Goal: Task Accomplishment & Management: Use online tool/utility

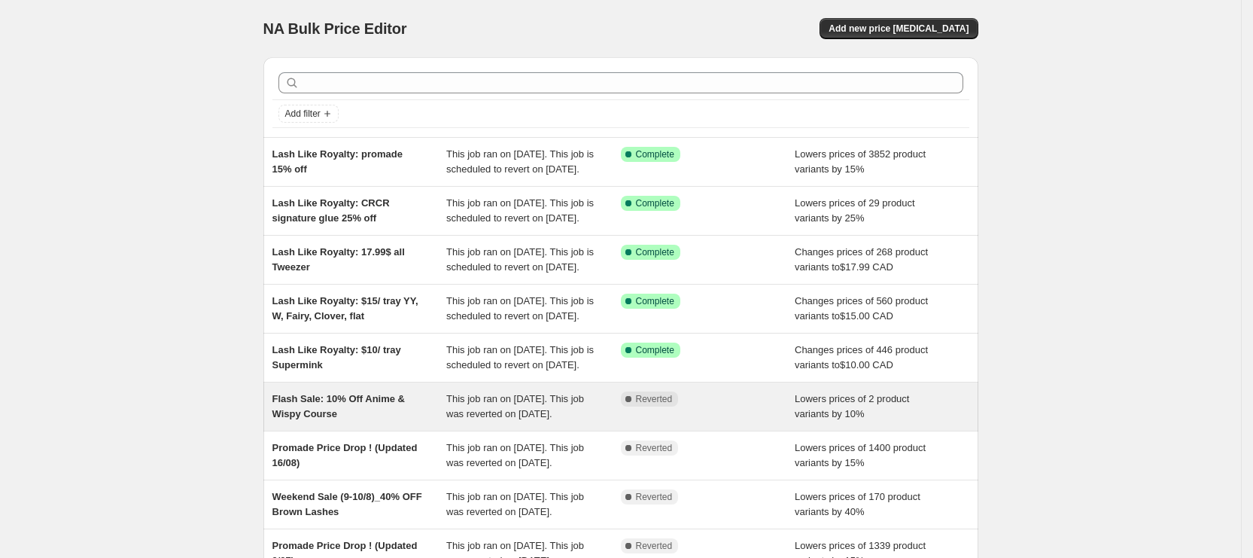
scroll to position [113, 0]
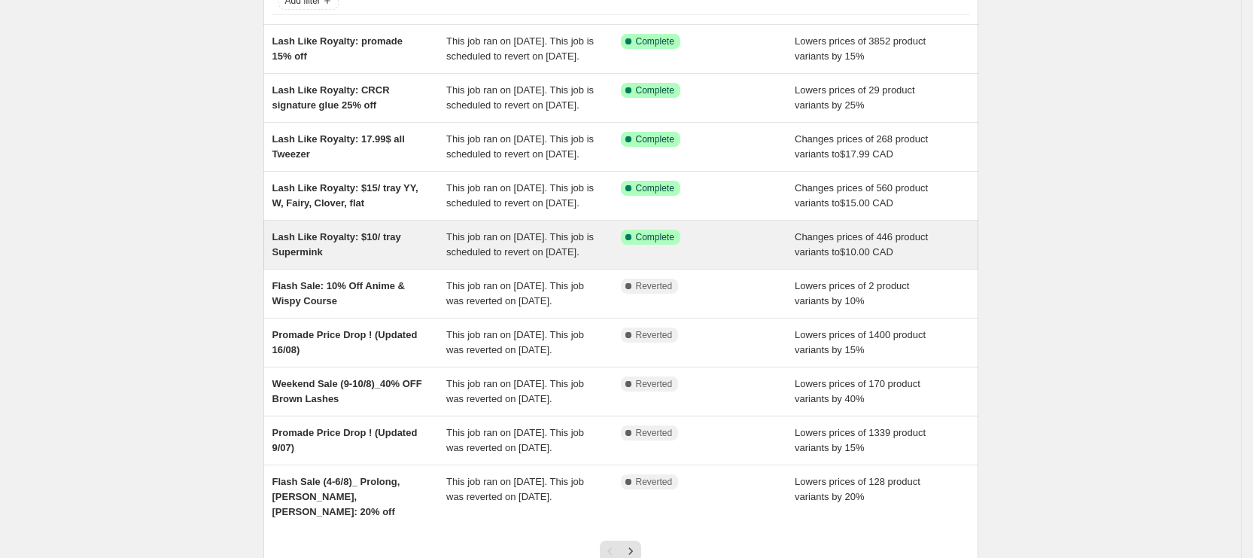
click at [489, 269] on div "Lash Like Royalty: $10/ tray Supermink This job ran on [DATE]. This job is sche…" at bounding box center [620, 245] width 715 height 48
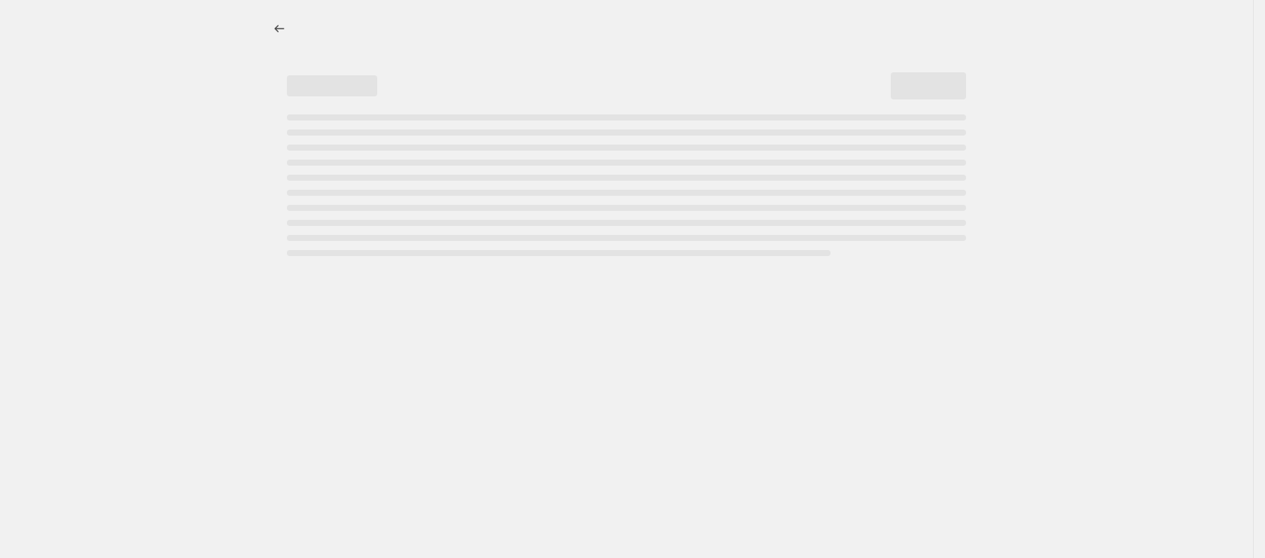
select select "not_equal"
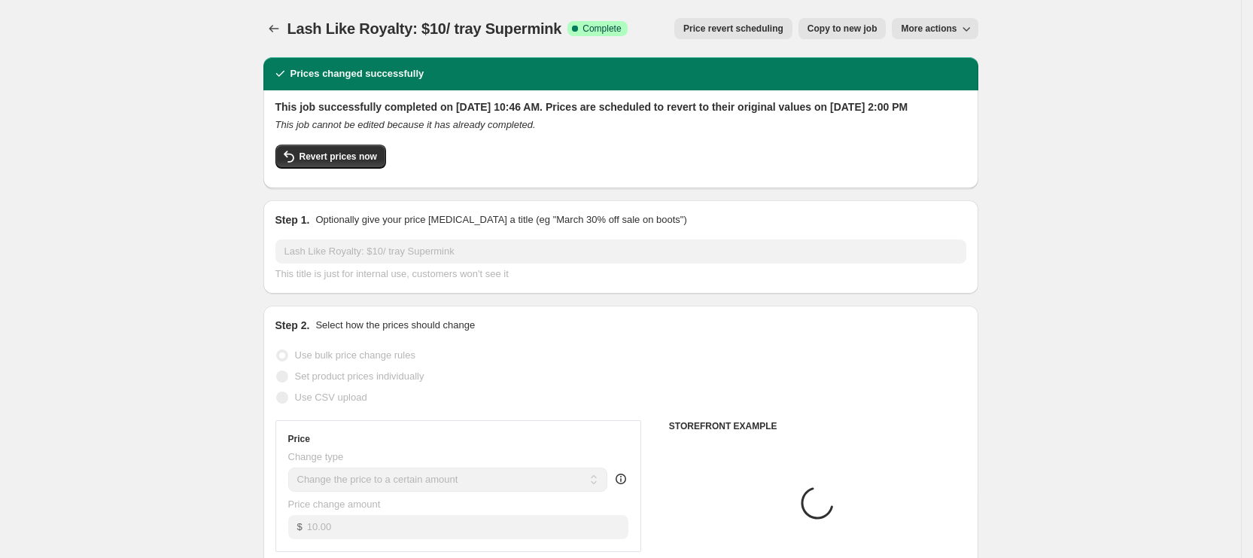
select select "collection"
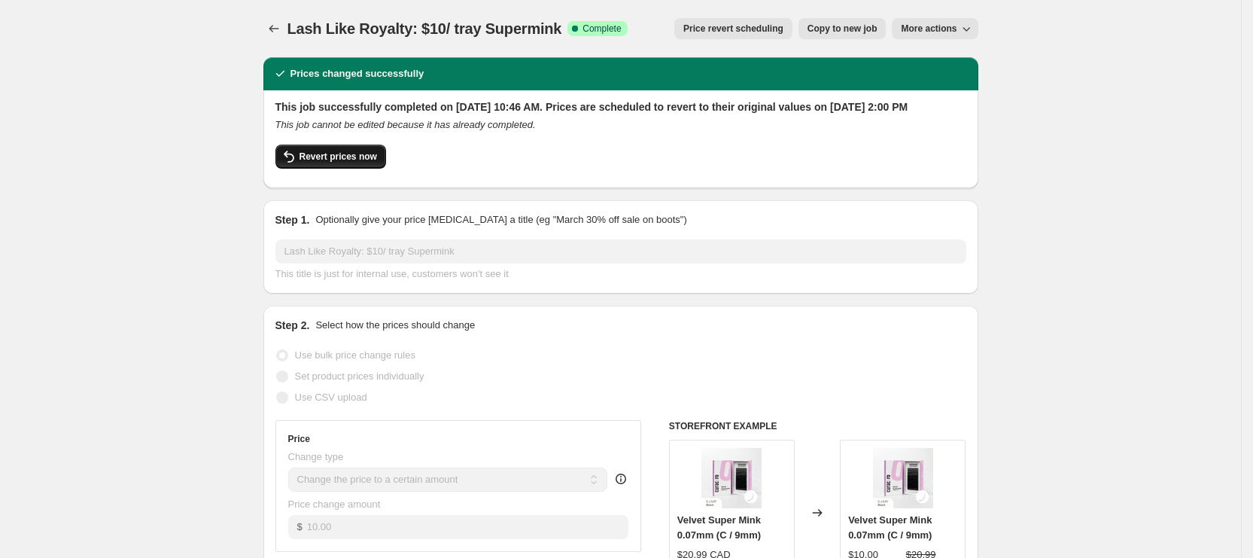
click at [322, 163] on span "Revert prices now" at bounding box center [339, 157] width 78 height 12
checkbox input "false"
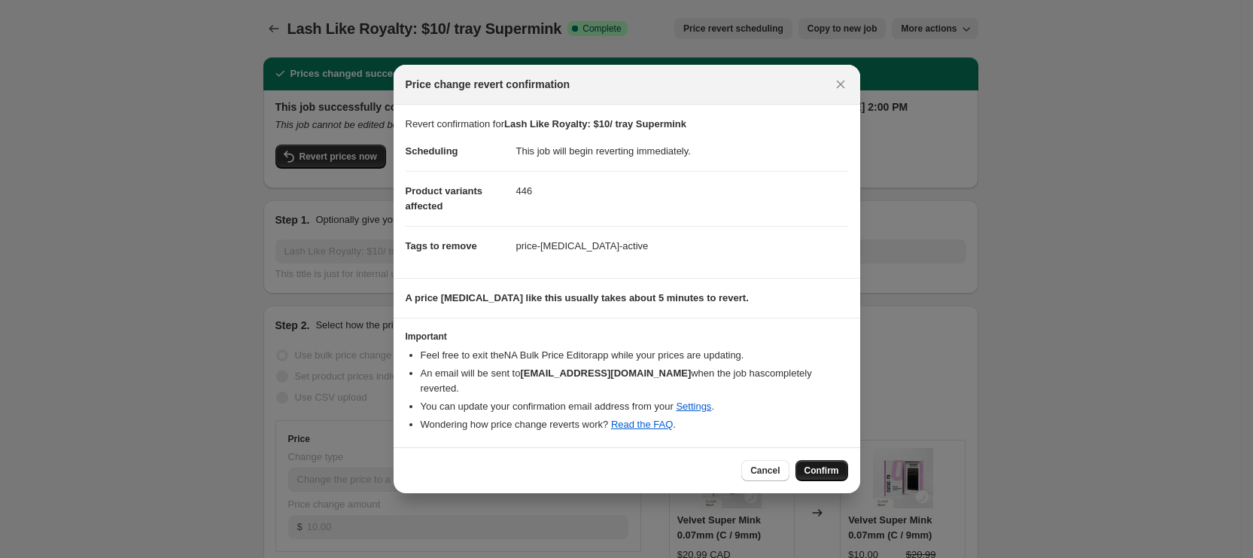
click at [829, 464] on span "Confirm" at bounding box center [822, 470] width 35 height 12
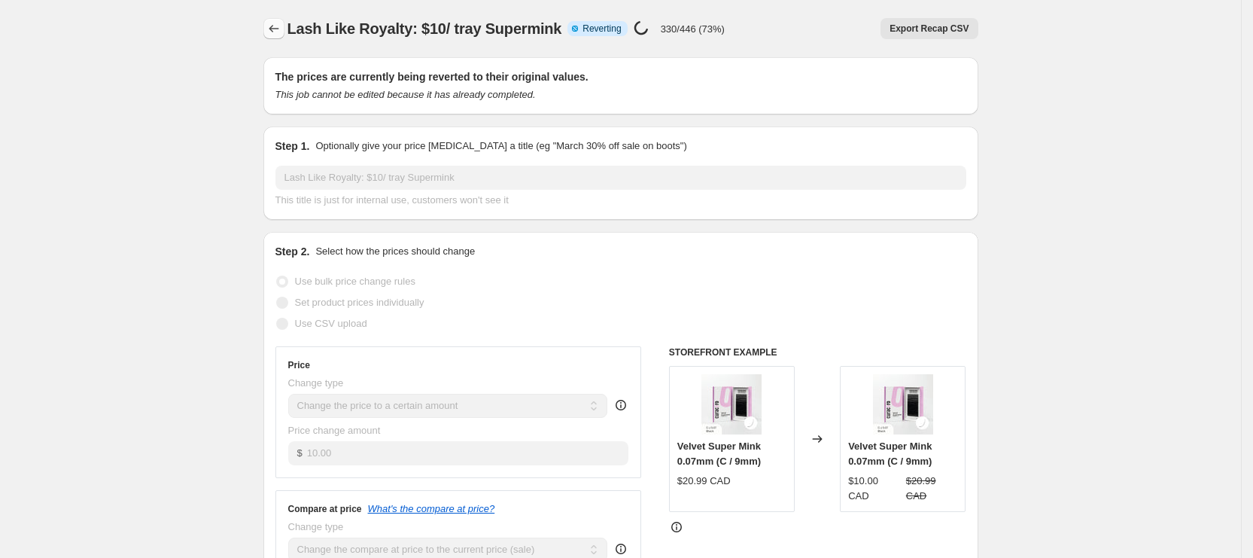
click at [279, 27] on icon "Price change jobs" at bounding box center [273, 28] width 15 height 15
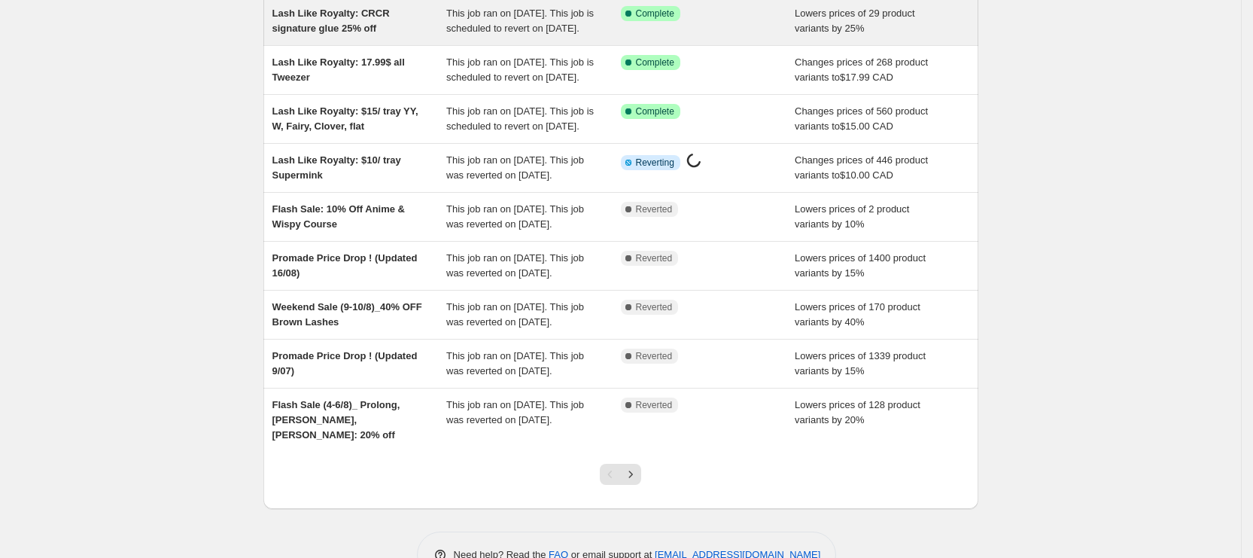
scroll to position [226, 0]
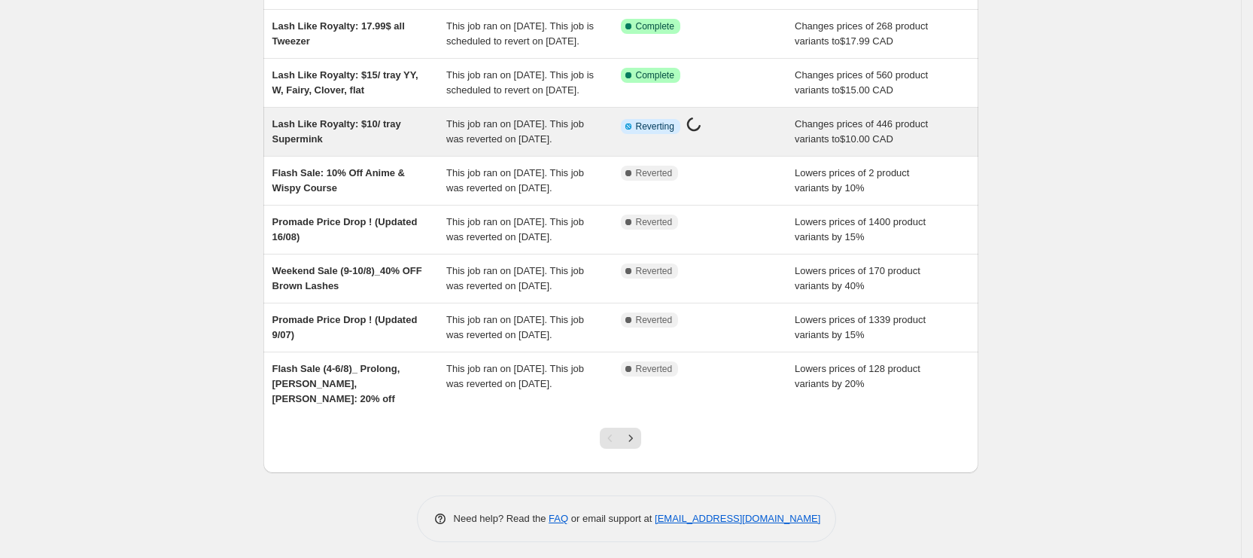
click at [427, 147] on div "Lash Like Royalty: $10/ tray Supermink" at bounding box center [359, 132] width 175 height 30
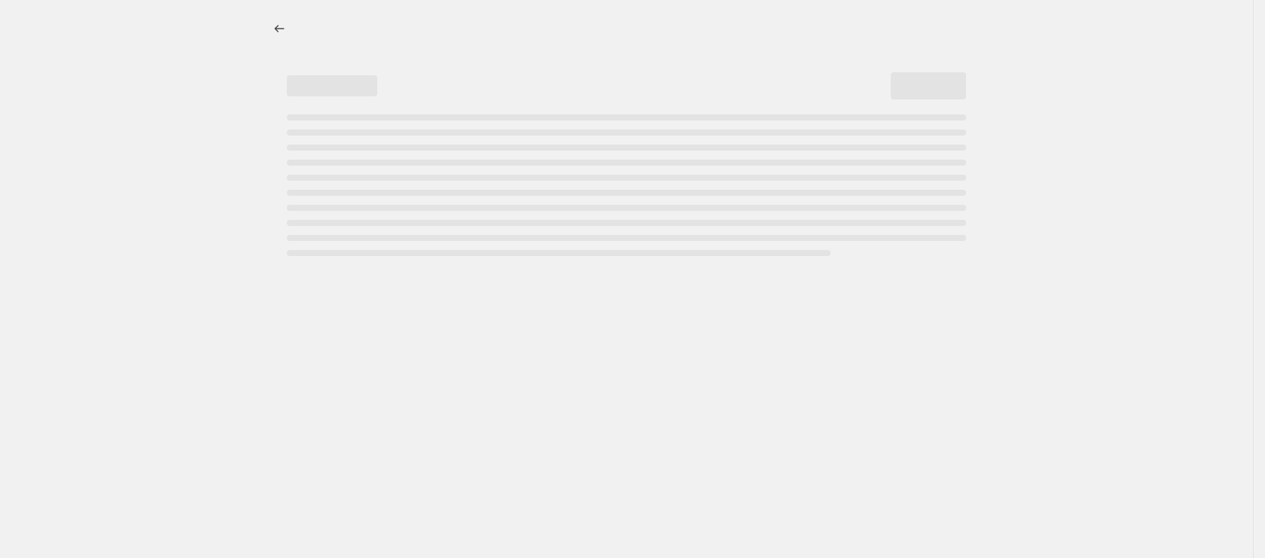
select select "collection"
select select "not_equal"
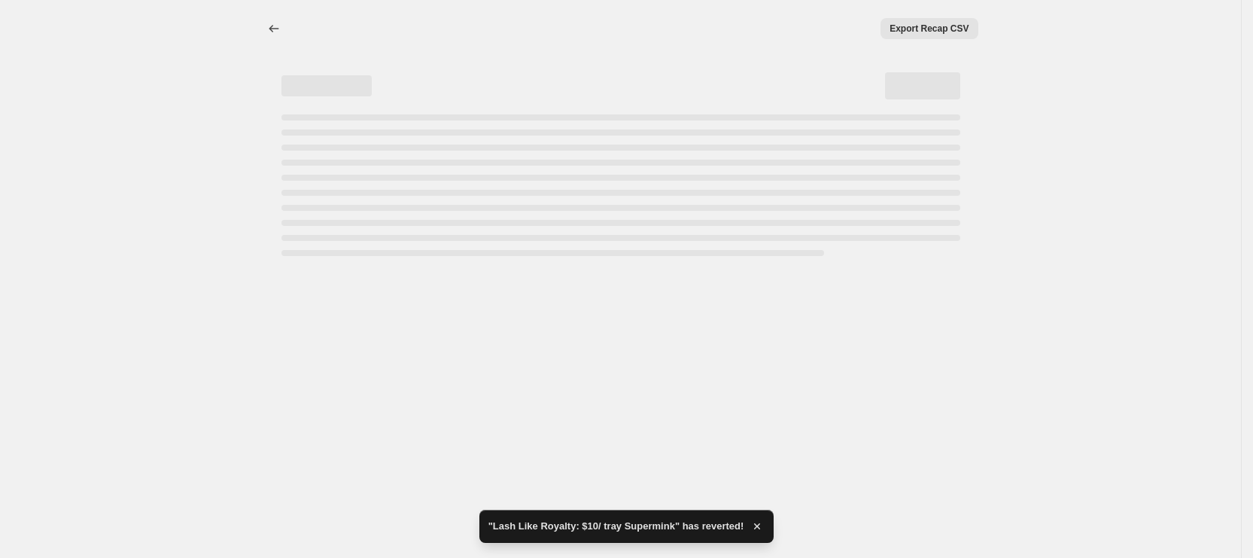
select select "collection"
select select "not_equal"
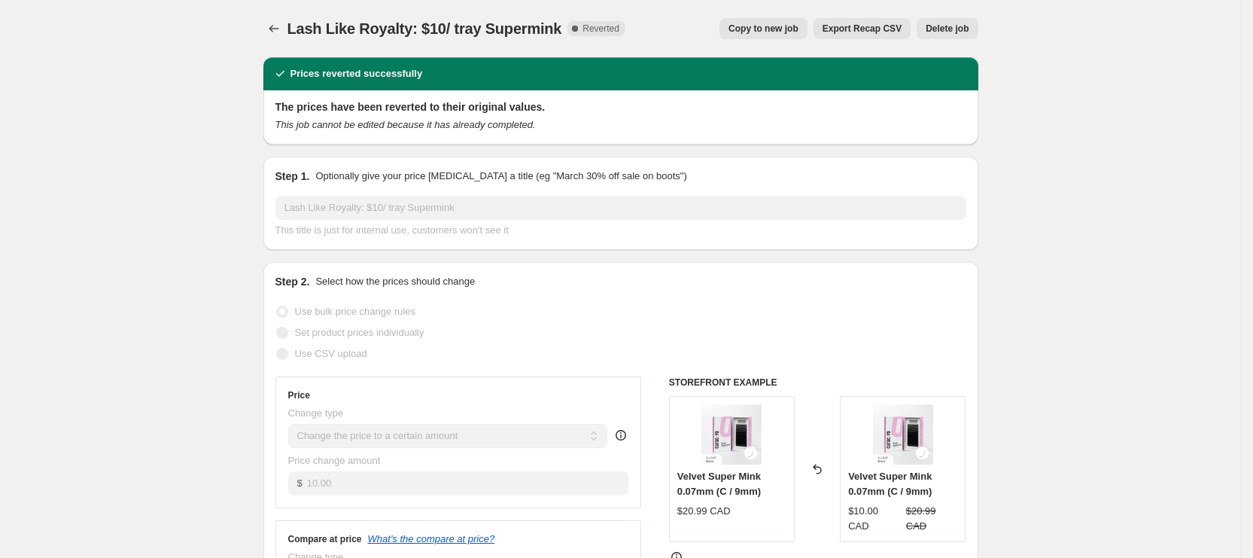
click at [770, 31] on span "Copy to new job" at bounding box center [764, 29] width 70 height 12
select select "collection"
select select "not_equal"
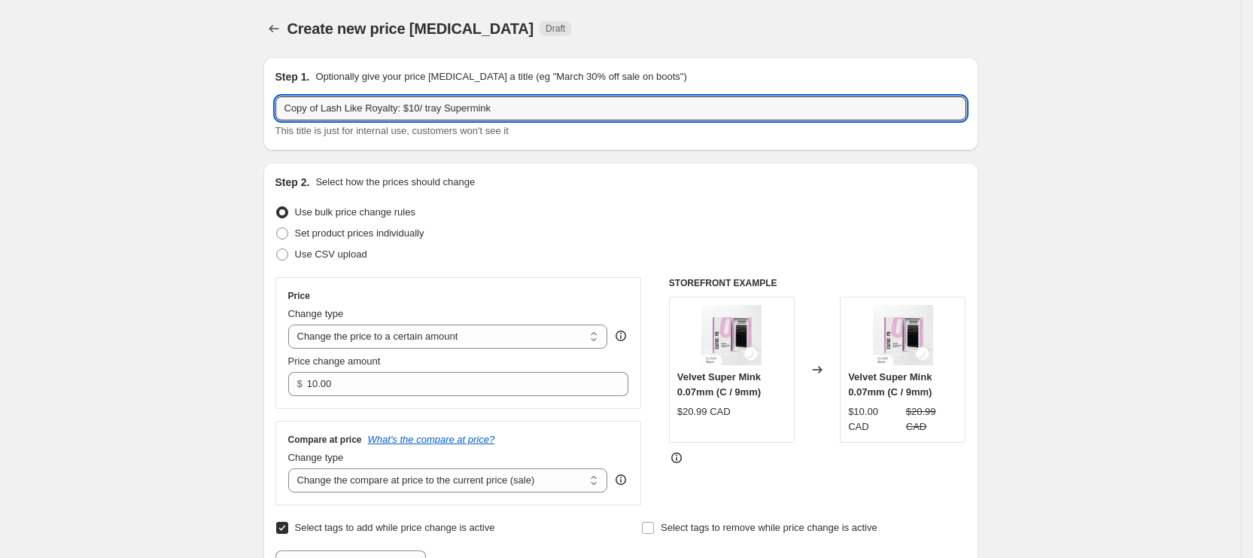
drag, startPoint x: 327, startPoint y: 106, endPoint x: 225, endPoint y: 107, distance: 101.6
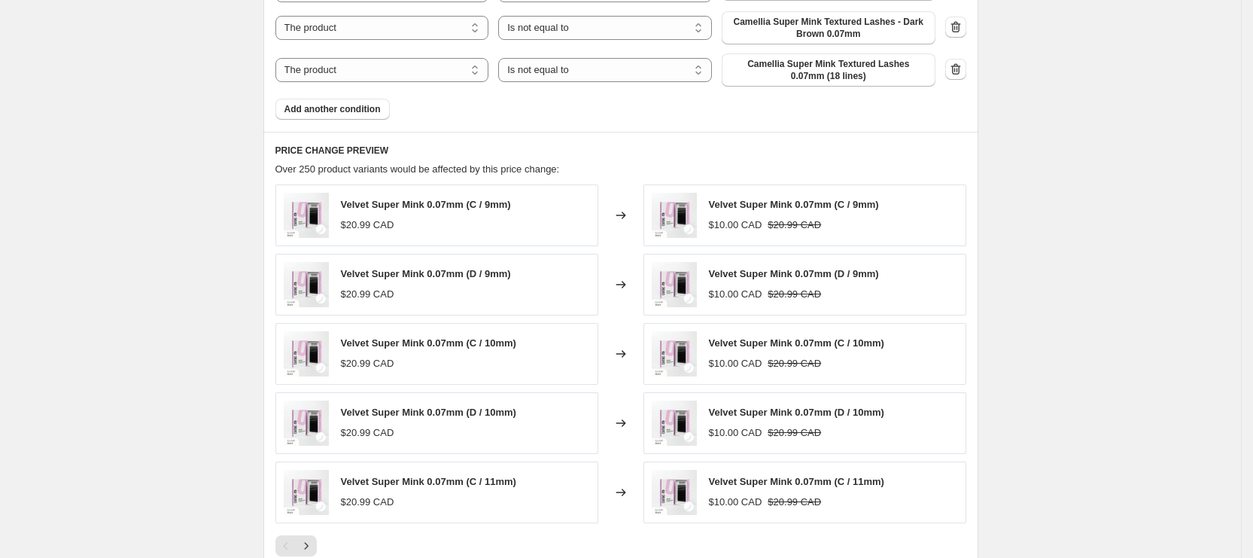
scroll to position [803, 0]
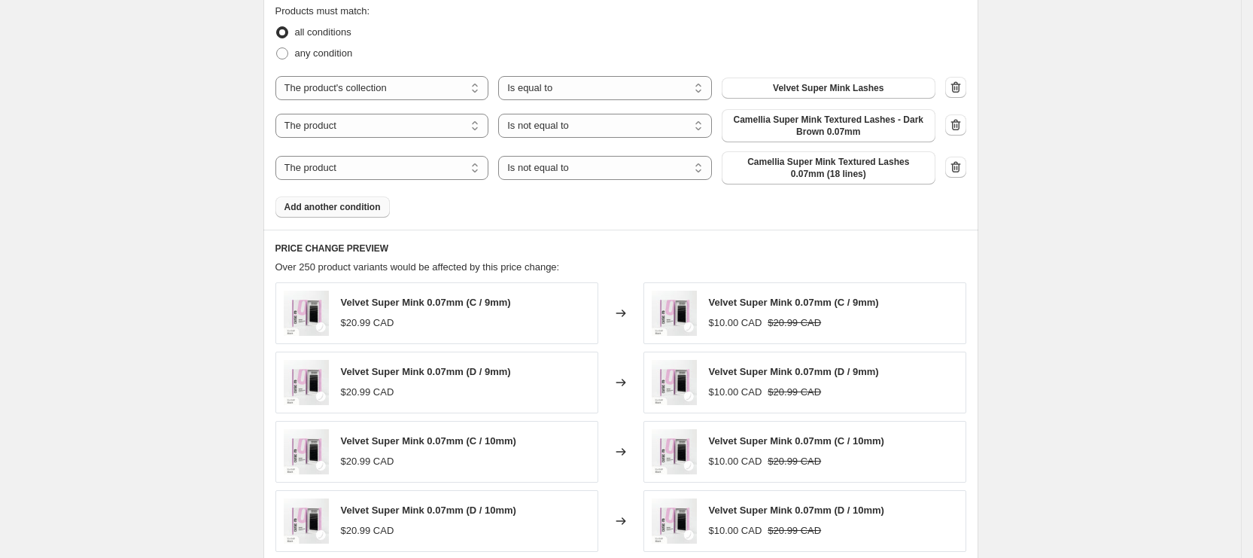
type input "Lash Like Royalty: $10/ tray Supermink"
click at [342, 203] on span "Add another condition" at bounding box center [333, 207] width 96 height 12
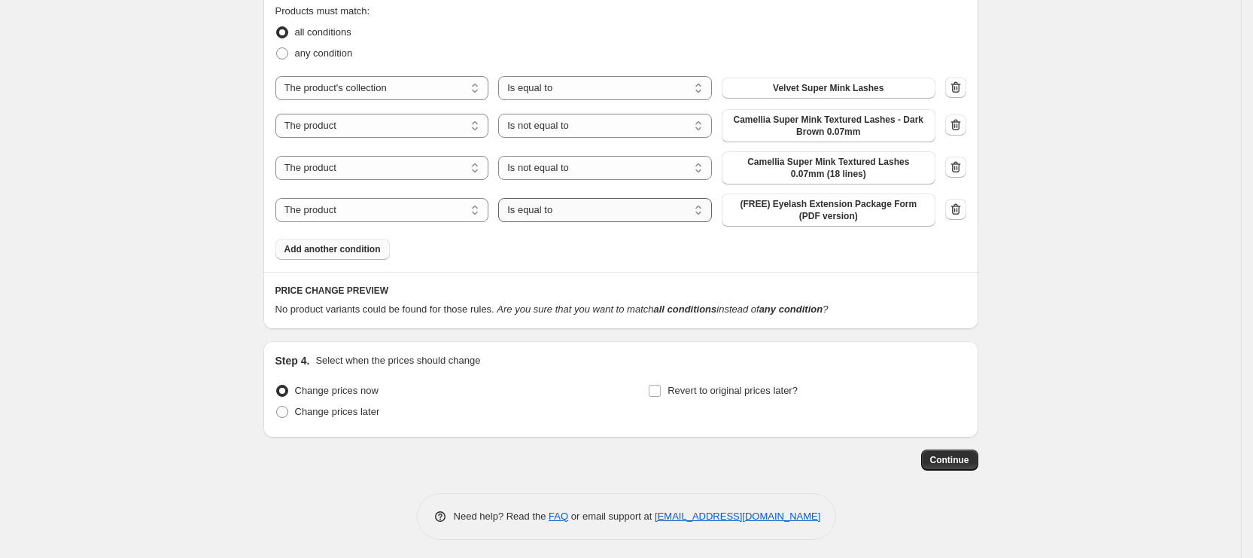
click at [559, 205] on select "Is equal to Is not equal to" at bounding box center [605, 210] width 214 height 24
select select "not_equal"
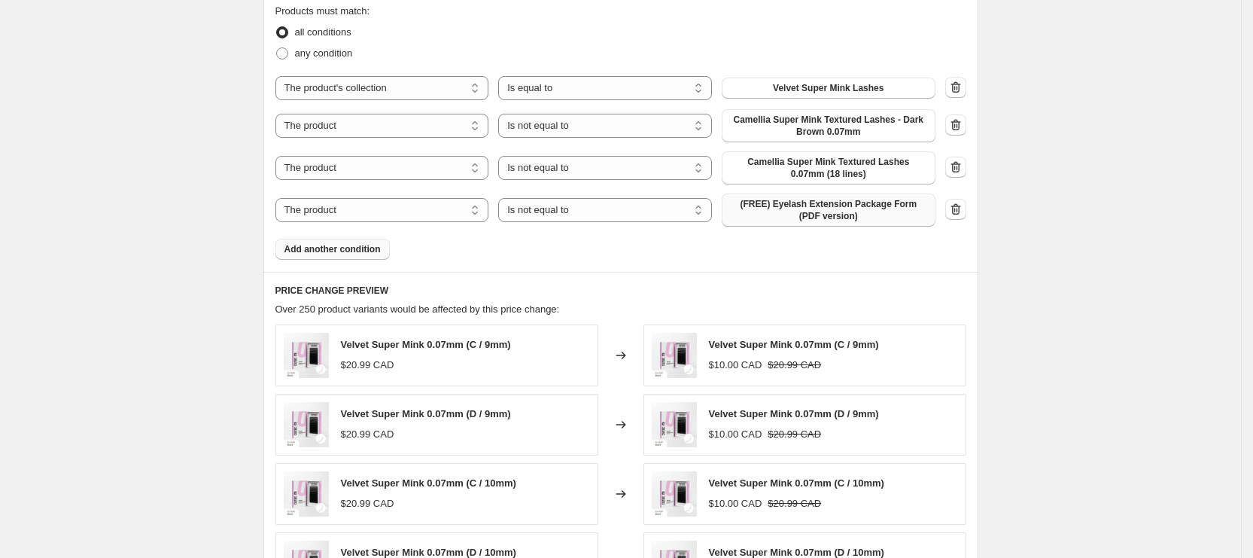
click at [818, 221] on span "(FREE) Eyelash Extension Package Form (PDF version)" at bounding box center [829, 210] width 196 height 24
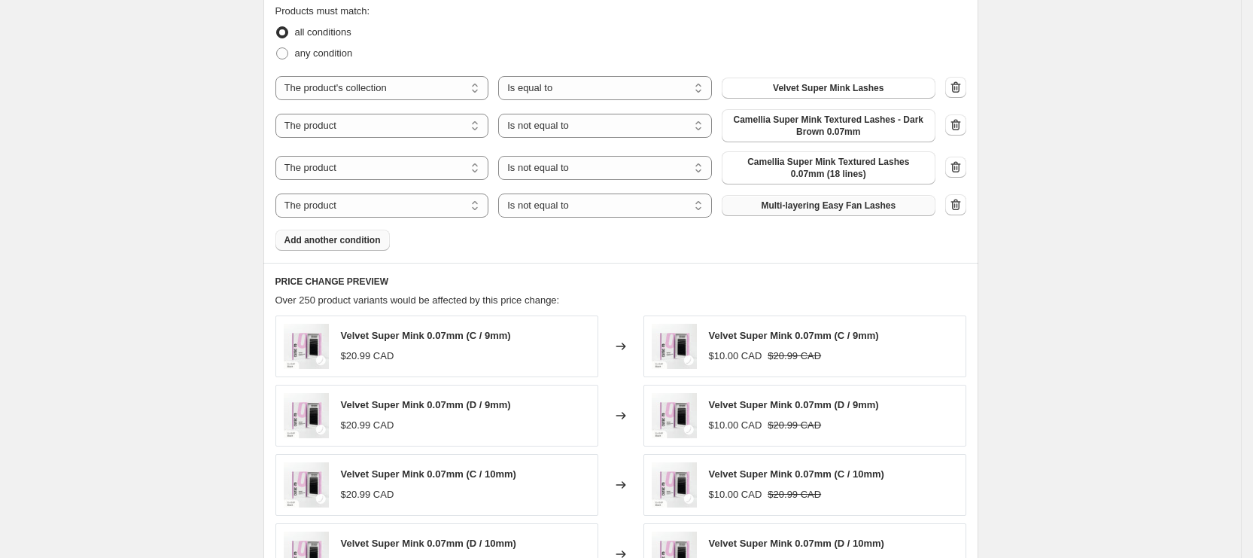
scroll to position [1174, 0]
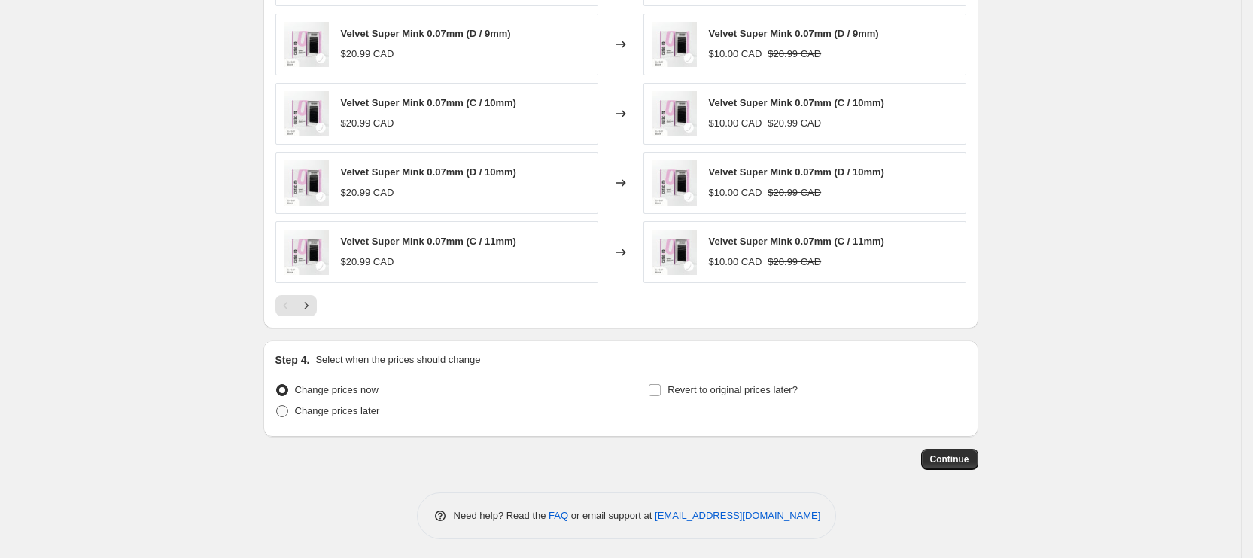
click at [322, 412] on span "Change prices later" at bounding box center [337, 410] width 85 height 11
click at [277, 406] on input "Change prices later" at bounding box center [276, 405] width 1 height 1
radio input "true"
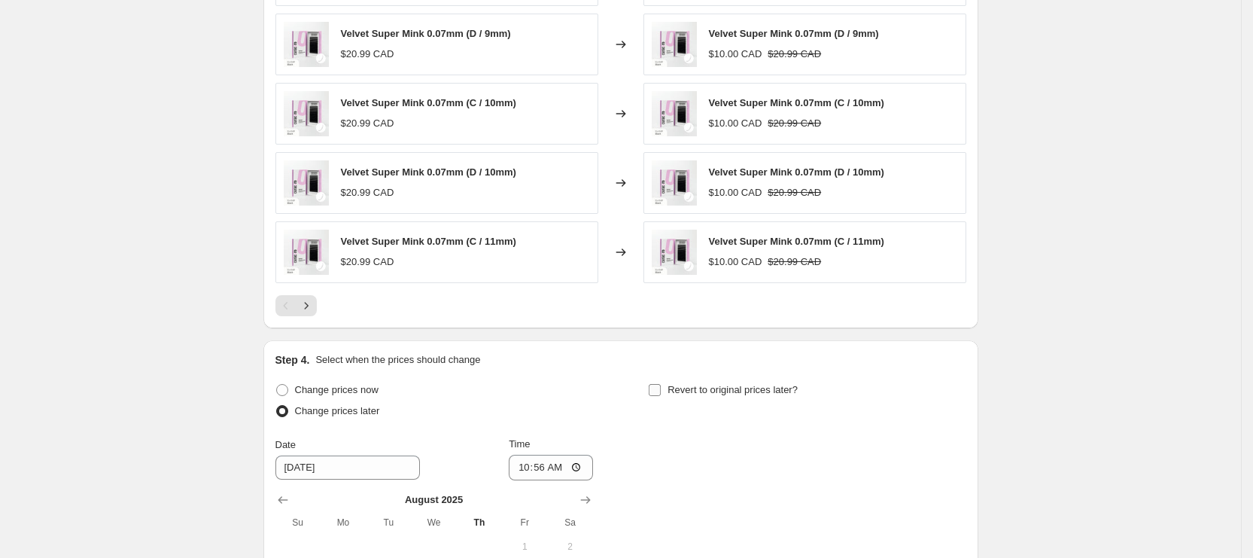
click at [708, 382] on span "Revert to original prices later?" at bounding box center [733, 389] width 130 height 15
click at [661, 384] on input "Revert to original prices later?" at bounding box center [655, 390] width 12 height 12
checkbox input "true"
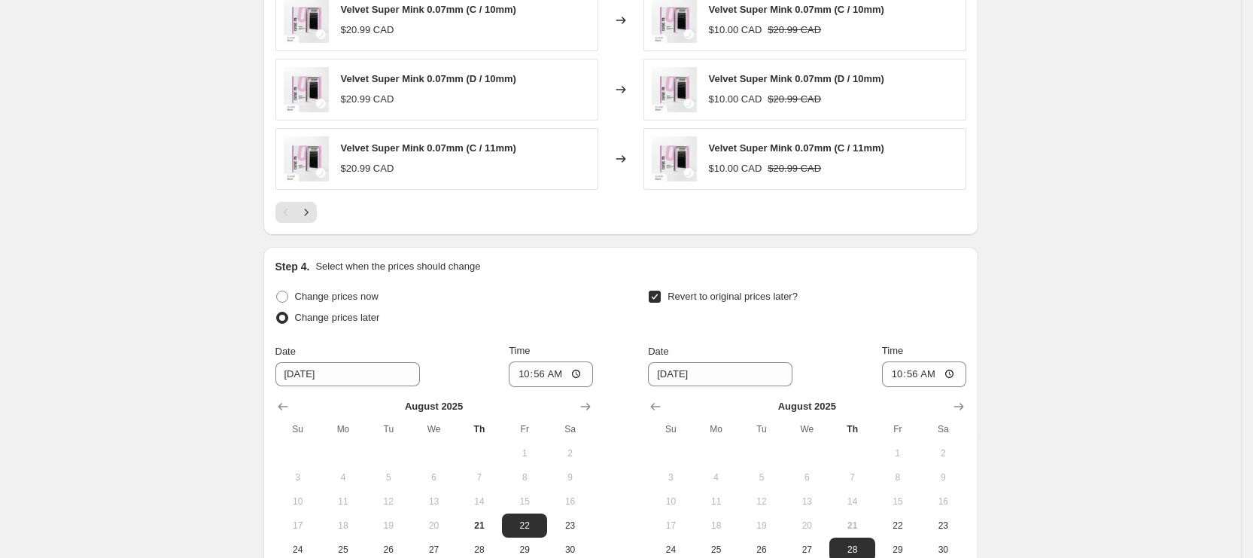
scroll to position [1400, 0]
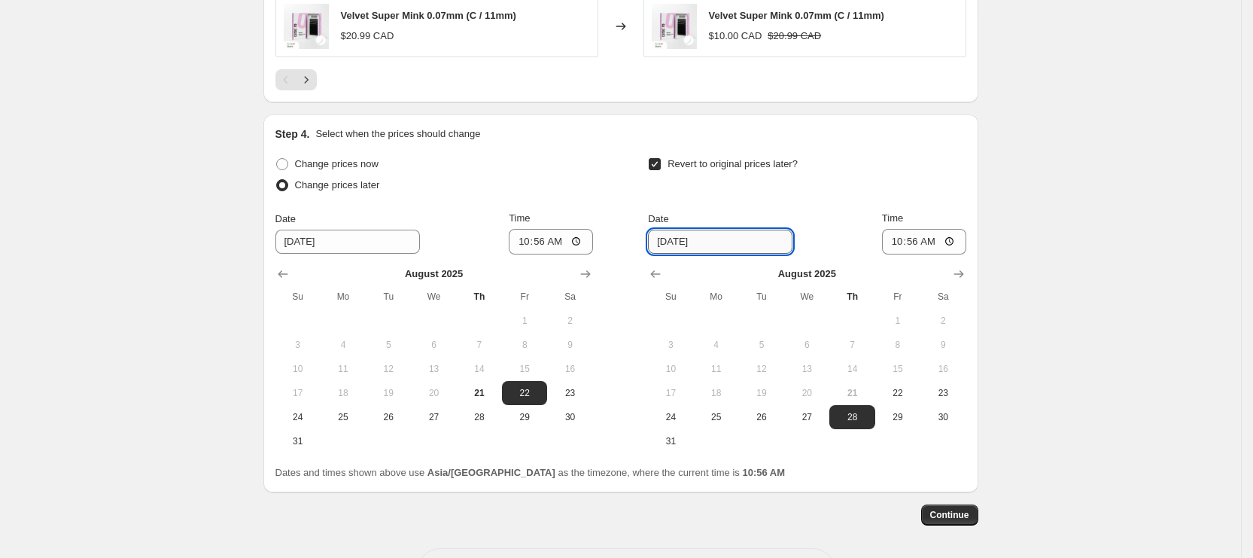
click at [726, 242] on input "[DATE]" at bounding box center [720, 242] width 145 height 24
drag, startPoint x: 768, startPoint y: 424, endPoint x: 784, endPoint y: 405, distance: 25.1
click at [768, 424] on button "26" at bounding box center [761, 417] width 45 height 24
type input "[DATE]"
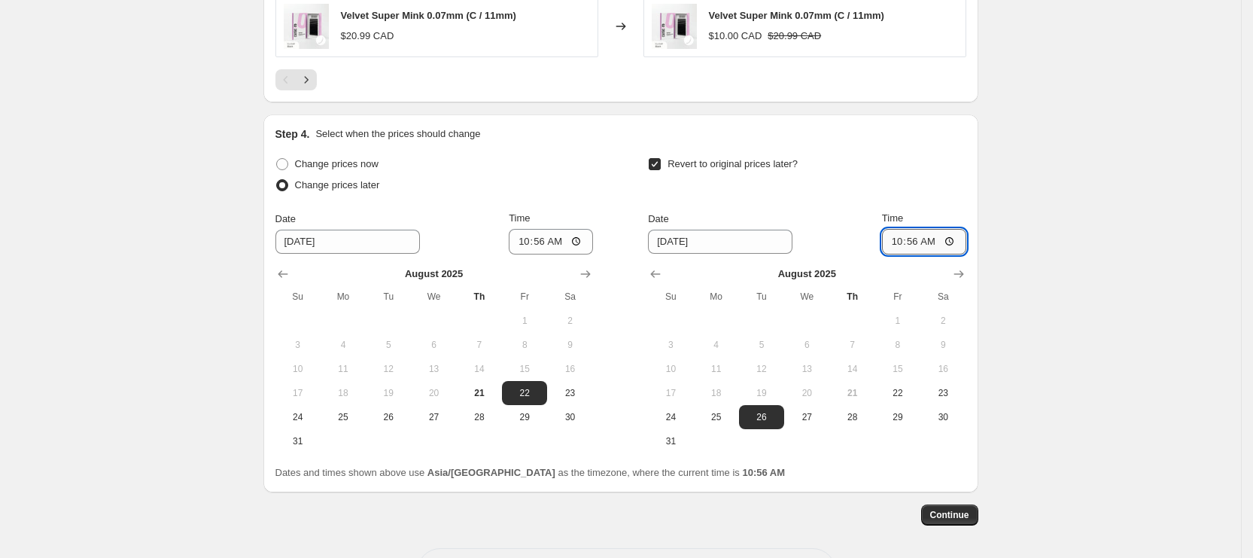
click at [901, 232] on input "10:56" at bounding box center [924, 242] width 84 height 26
click at [933, 242] on input "02:00" at bounding box center [924, 242] width 84 height 26
type input "14:00"
click at [979, 506] on button "Continue" at bounding box center [949, 514] width 57 height 21
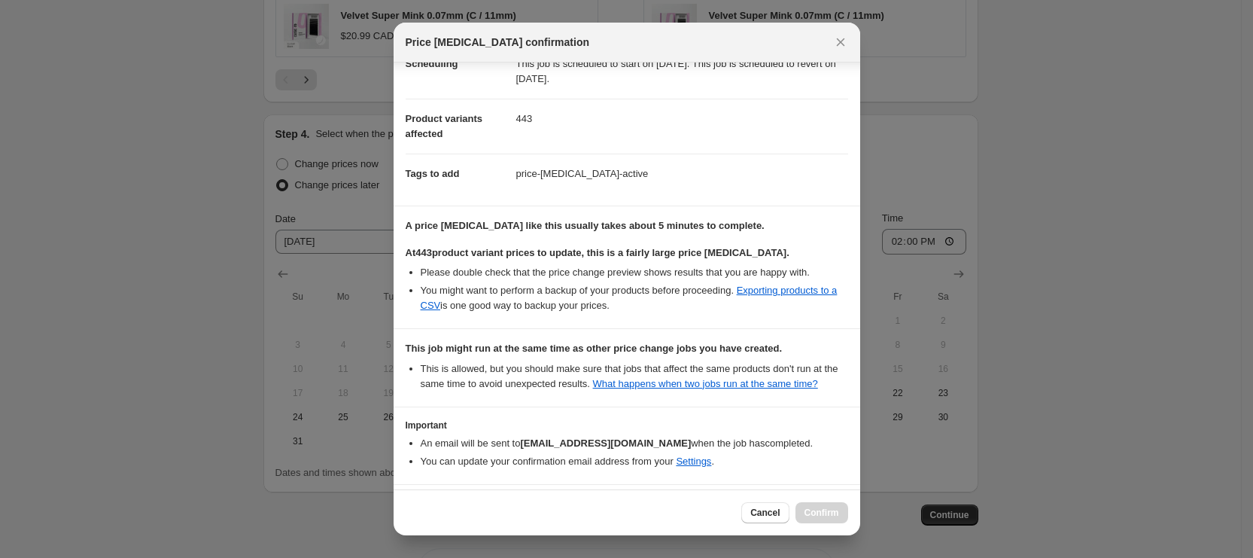
scroll to position [193, 0]
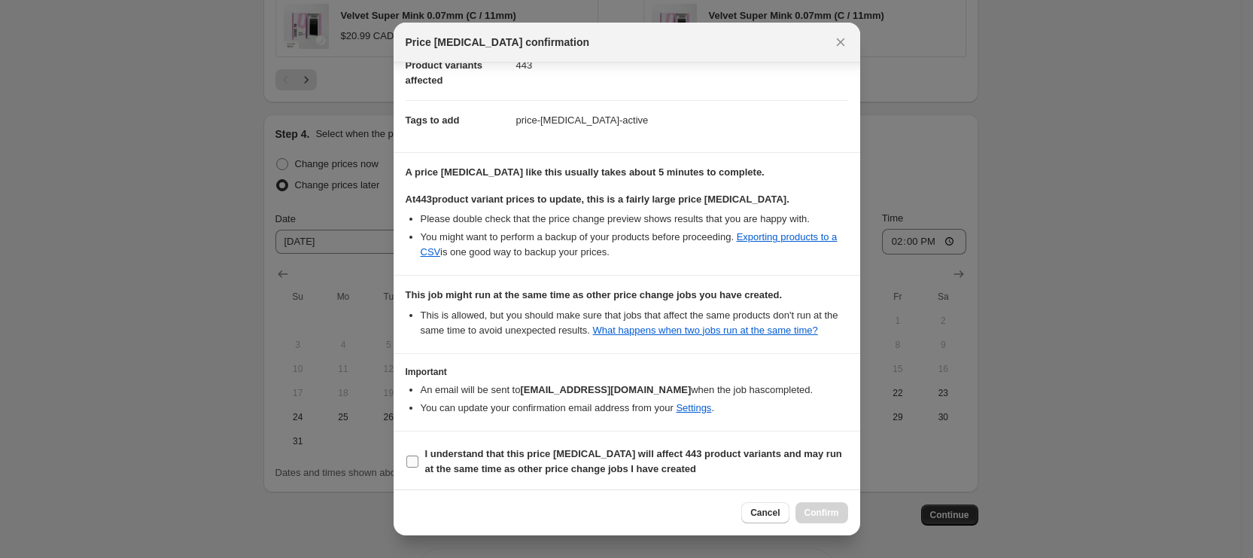
click at [546, 466] on b "I understand that this price [MEDICAL_DATA] will affect 443 product variants an…" at bounding box center [633, 461] width 417 height 26
click at [419, 466] on input "I understand that this price [MEDICAL_DATA] will affect 443 product variants an…" at bounding box center [412, 461] width 12 height 12
checkbox input "true"
click at [804, 514] on button "Confirm" at bounding box center [822, 512] width 53 height 21
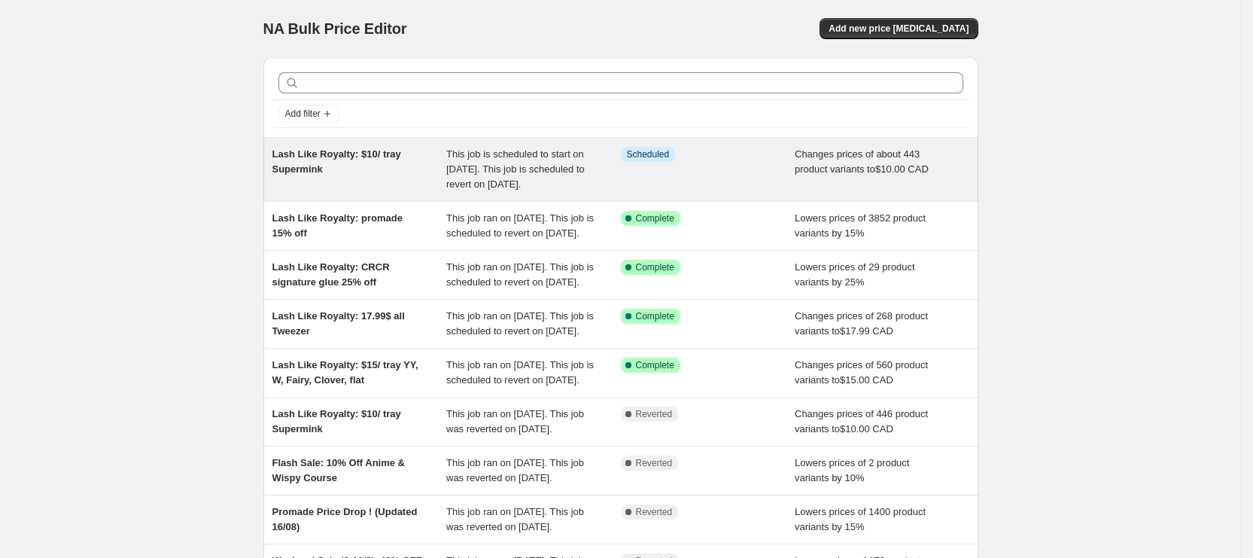
click at [490, 181] on span "This job is scheduled to start on [DATE]. This job is scheduled to revert on [D…" at bounding box center [515, 168] width 138 height 41
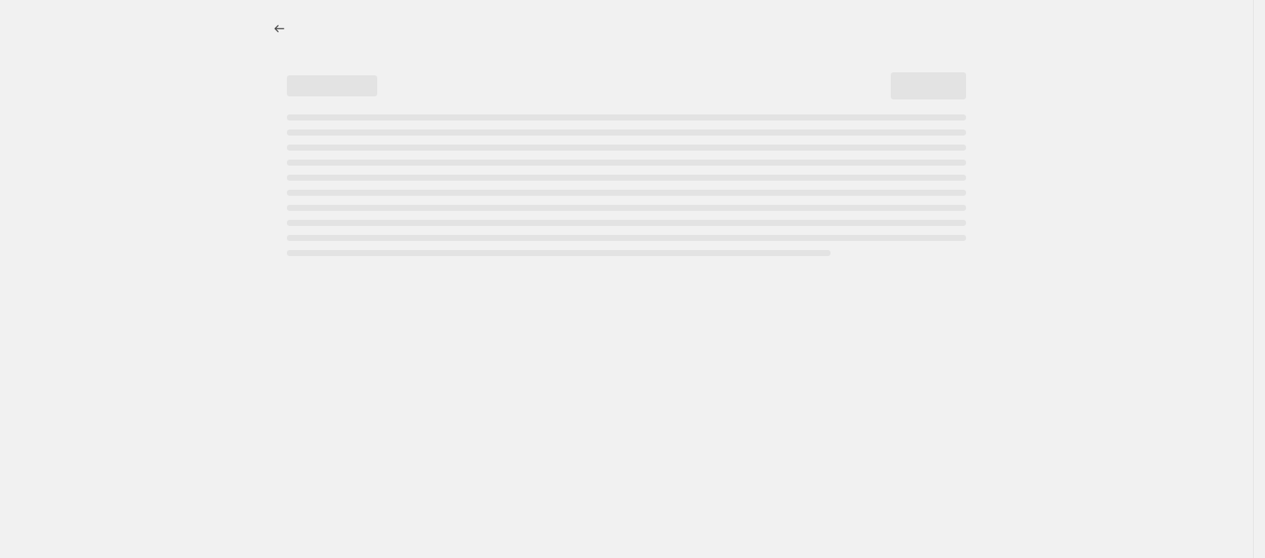
select select "not_equal"
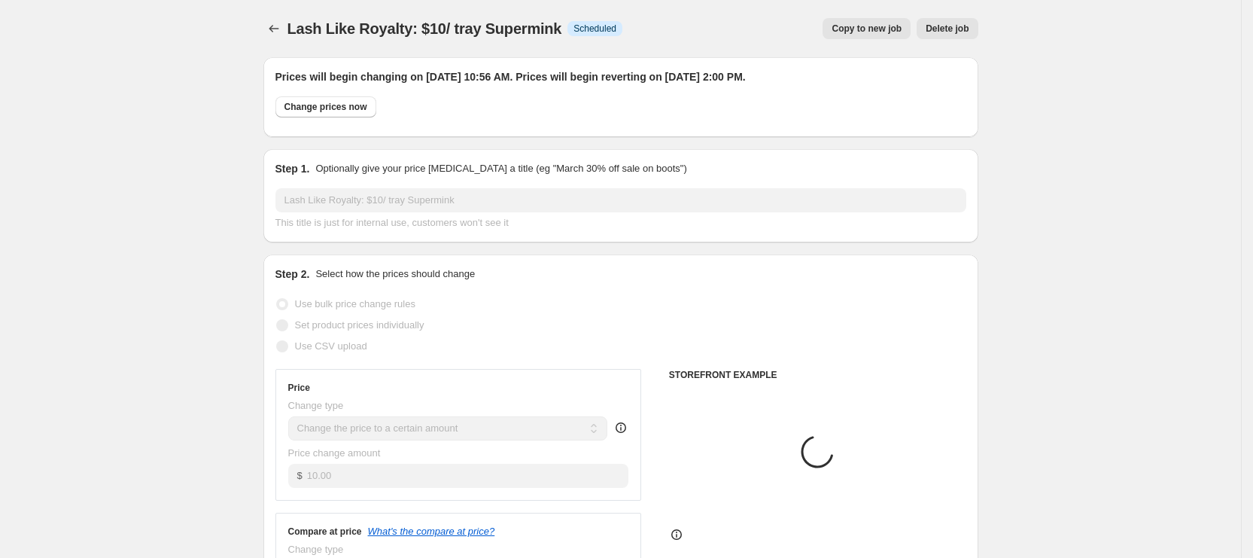
select select "collection"
select select "product"
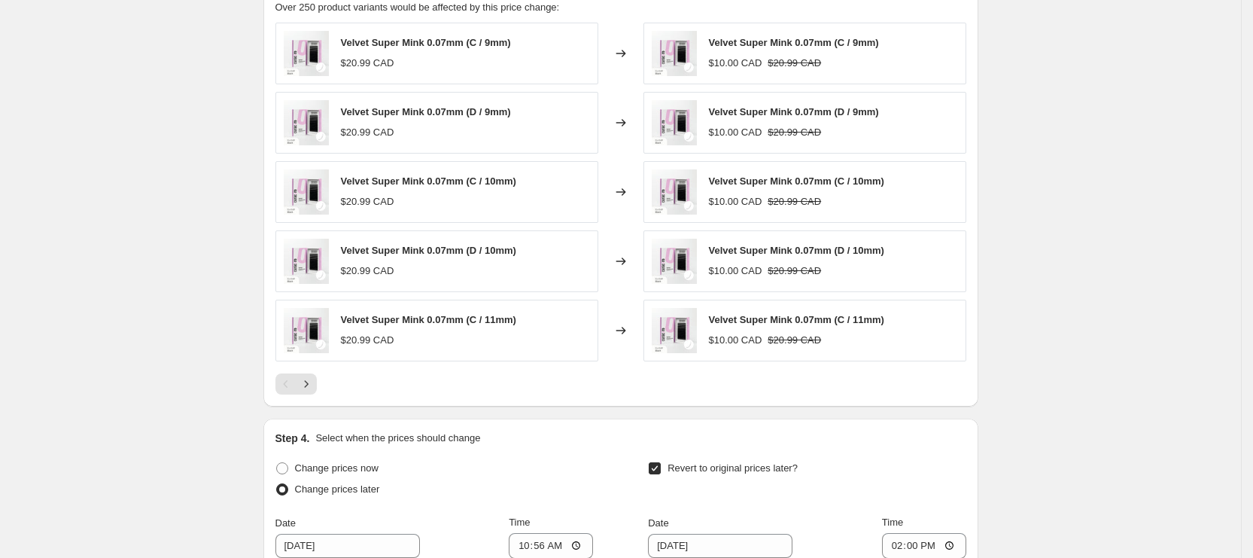
scroll to position [1468, 0]
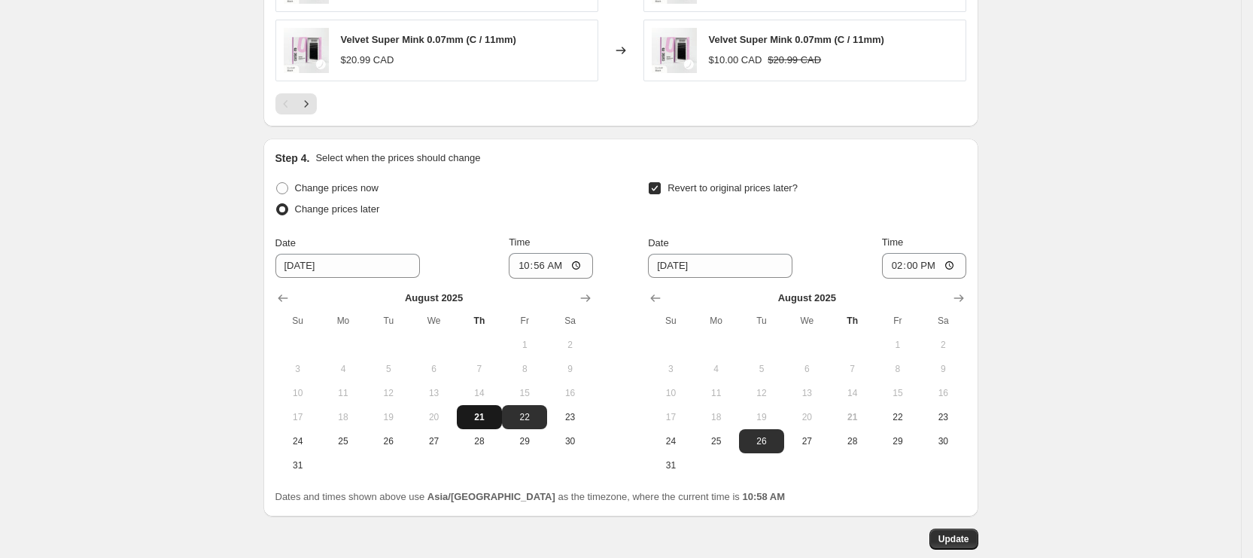
click at [473, 412] on span "21" at bounding box center [479, 417] width 33 height 12
type input "[DATE]"
click at [972, 528] on button "Update" at bounding box center [954, 538] width 49 height 21
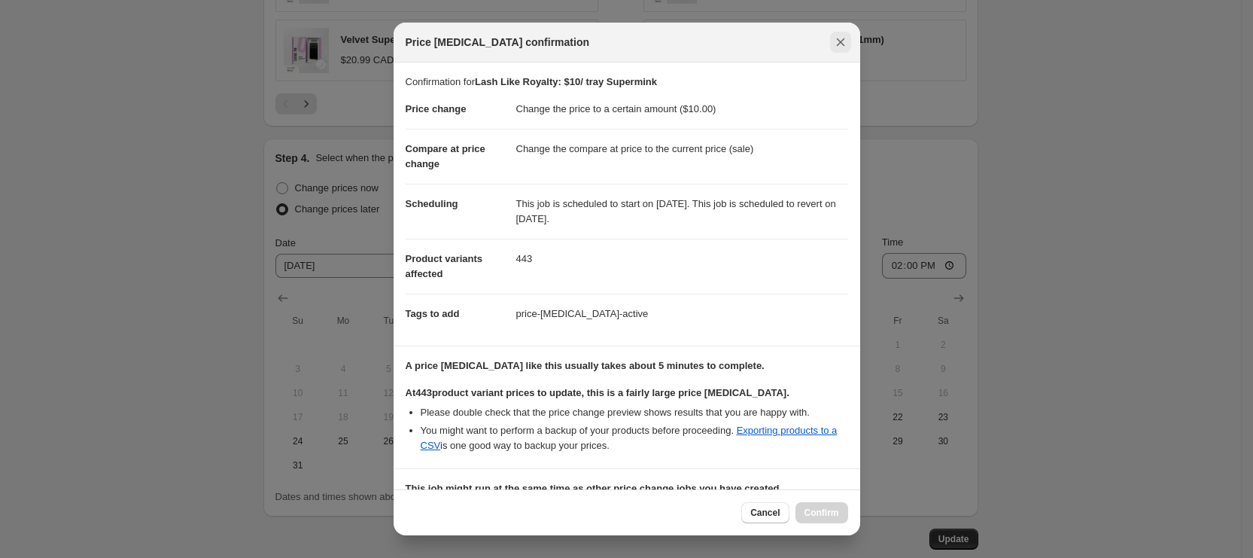
click at [843, 38] on icon "Close" at bounding box center [840, 42] width 8 height 8
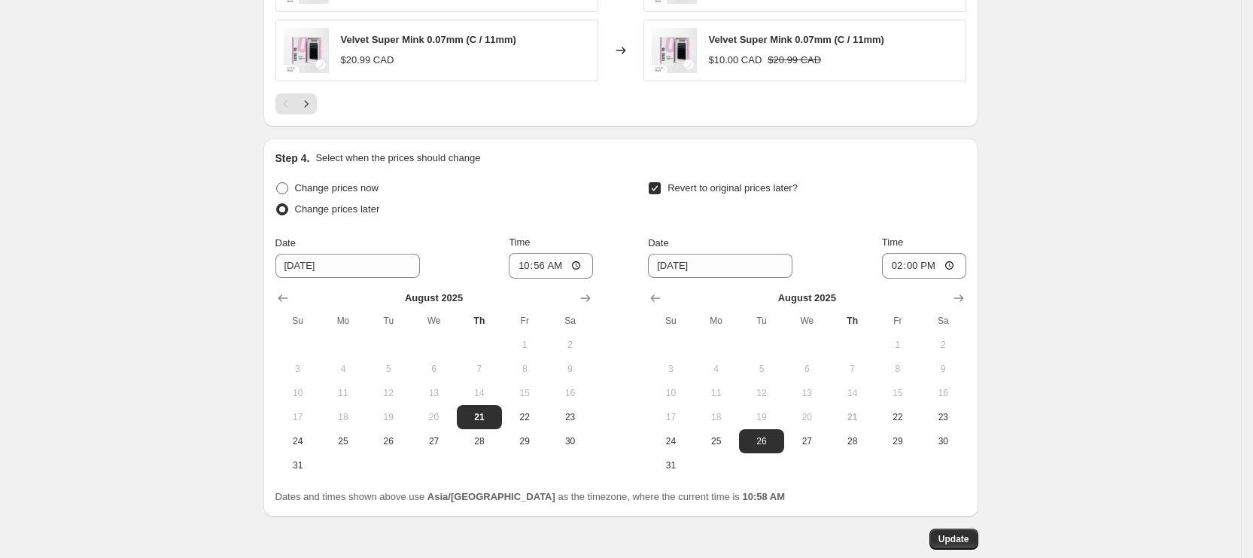
click at [312, 187] on span "Change prices now" at bounding box center [337, 187] width 84 height 11
click at [277, 183] on input "Change prices now" at bounding box center [276, 182] width 1 height 1
radio input "true"
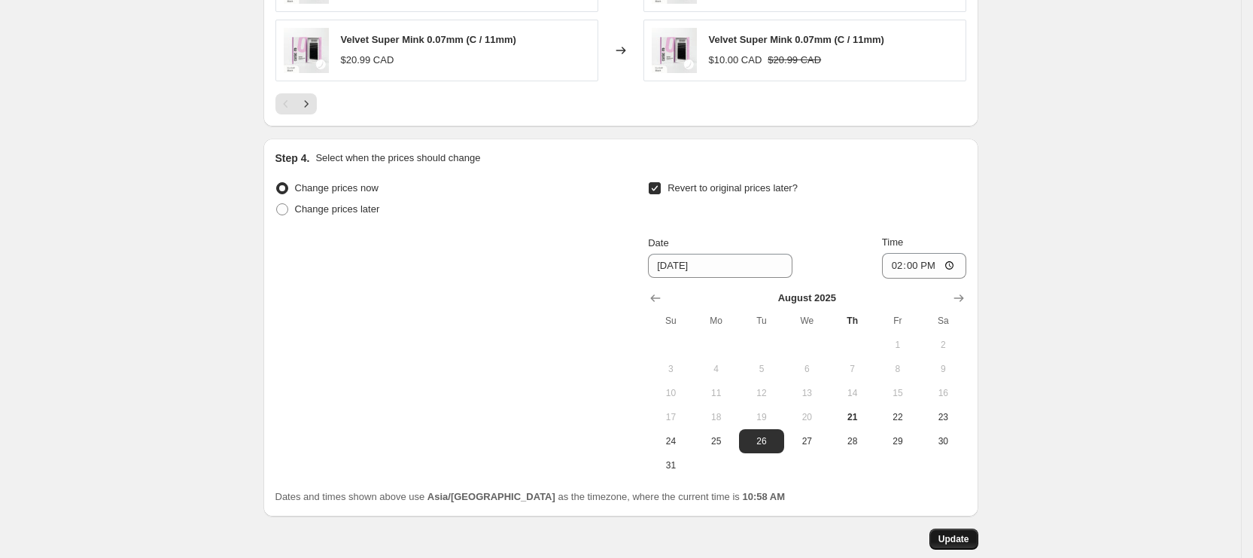
click at [961, 535] on span "Update" at bounding box center [954, 539] width 31 height 12
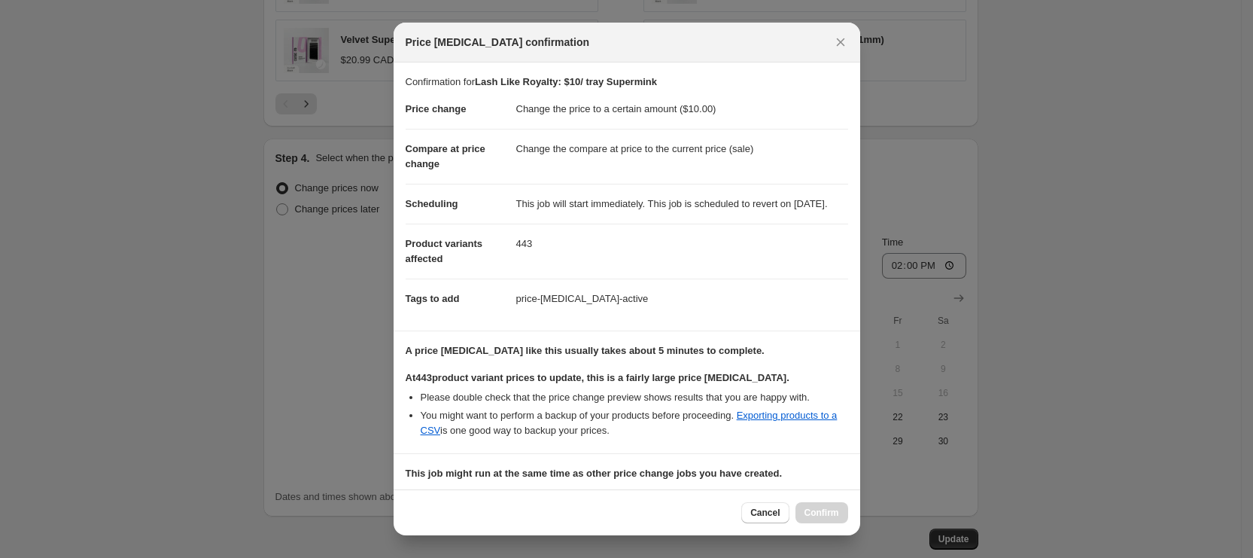
scroll to position [212, 0]
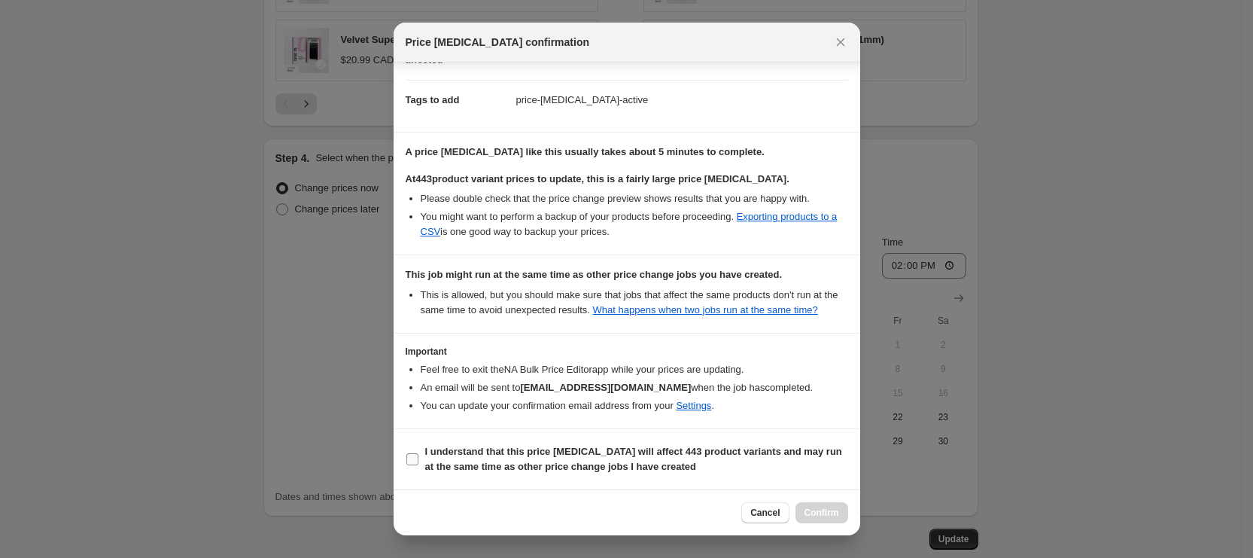
click at [568, 449] on b "I understand that this price [MEDICAL_DATA] will affect 443 product variants an…" at bounding box center [633, 459] width 417 height 26
click at [419, 453] on input "I understand that this price [MEDICAL_DATA] will affect 443 product variants an…" at bounding box center [412, 459] width 12 height 12
checkbox input "true"
click at [815, 503] on button "Confirm" at bounding box center [822, 512] width 53 height 21
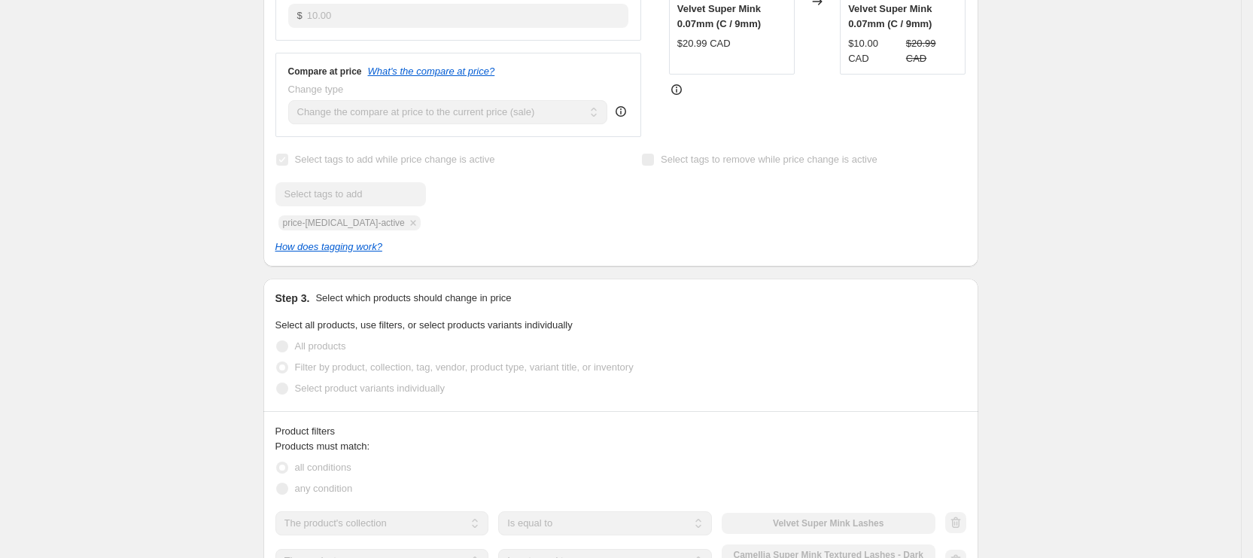
scroll to position [0, 0]
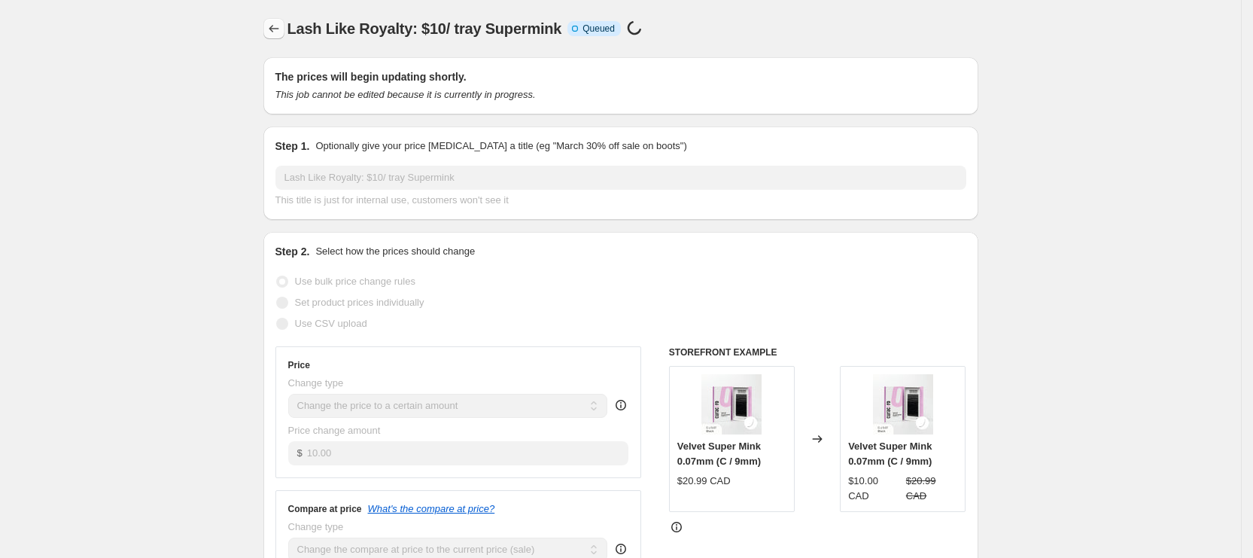
click at [277, 26] on icon "Price change jobs" at bounding box center [273, 28] width 15 height 15
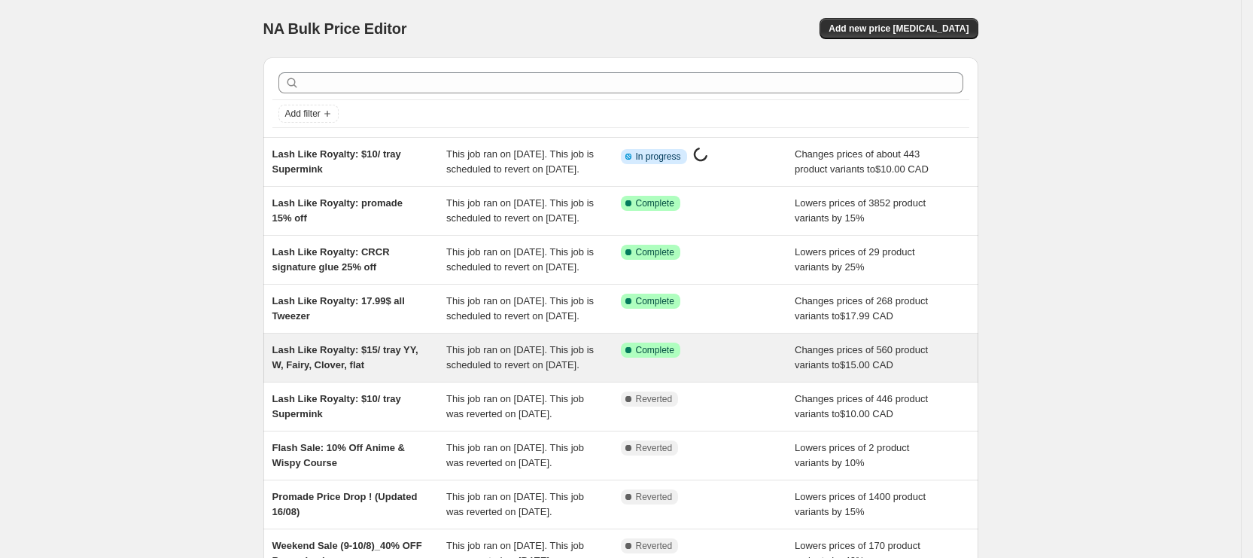
click at [410, 373] on div "Lash Like Royalty: $15/ tray YY, W, Fairy, Clover, flat" at bounding box center [359, 357] width 175 height 30
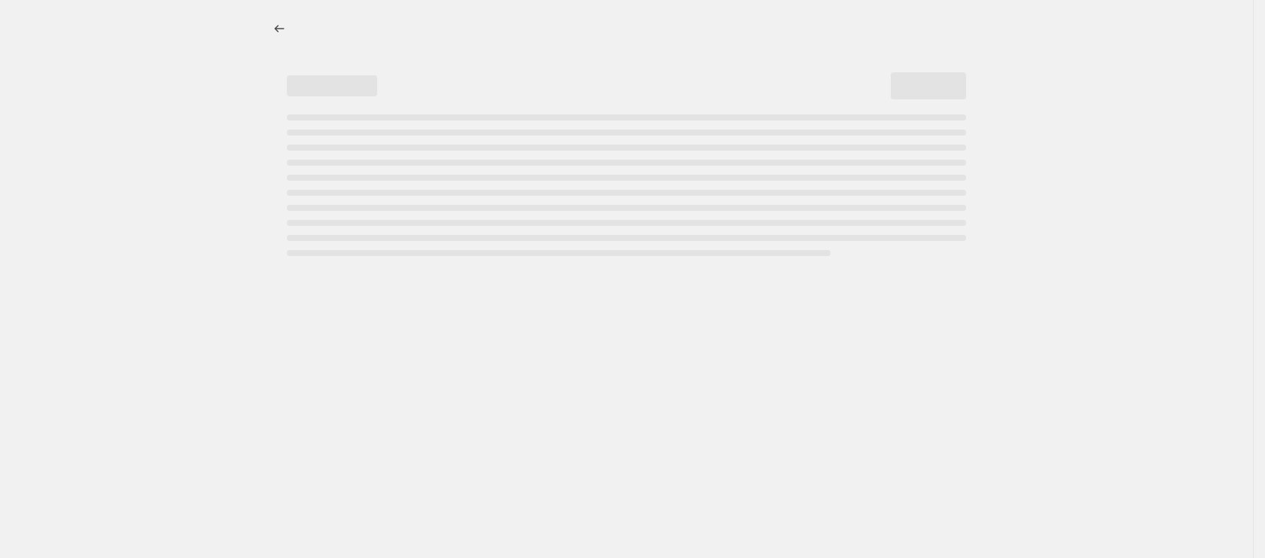
select select "product_type"
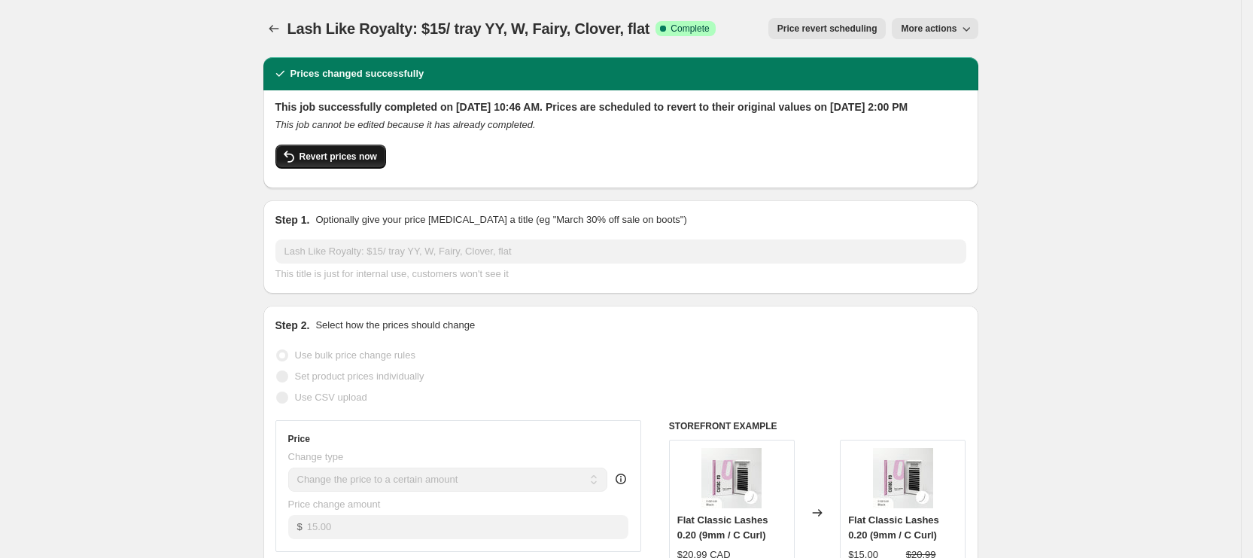
click at [336, 163] on span "Revert prices now" at bounding box center [339, 157] width 78 height 12
checkbox input "false"
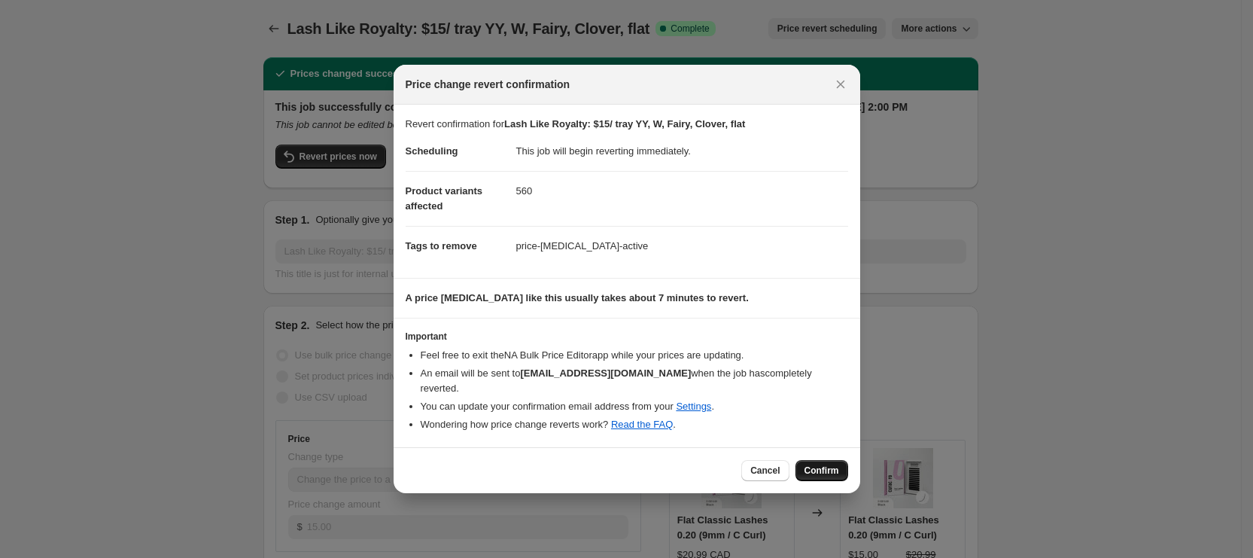
click at [825, 467] on span "Confirm" at bounding box center [822, 470] width 35 height 12
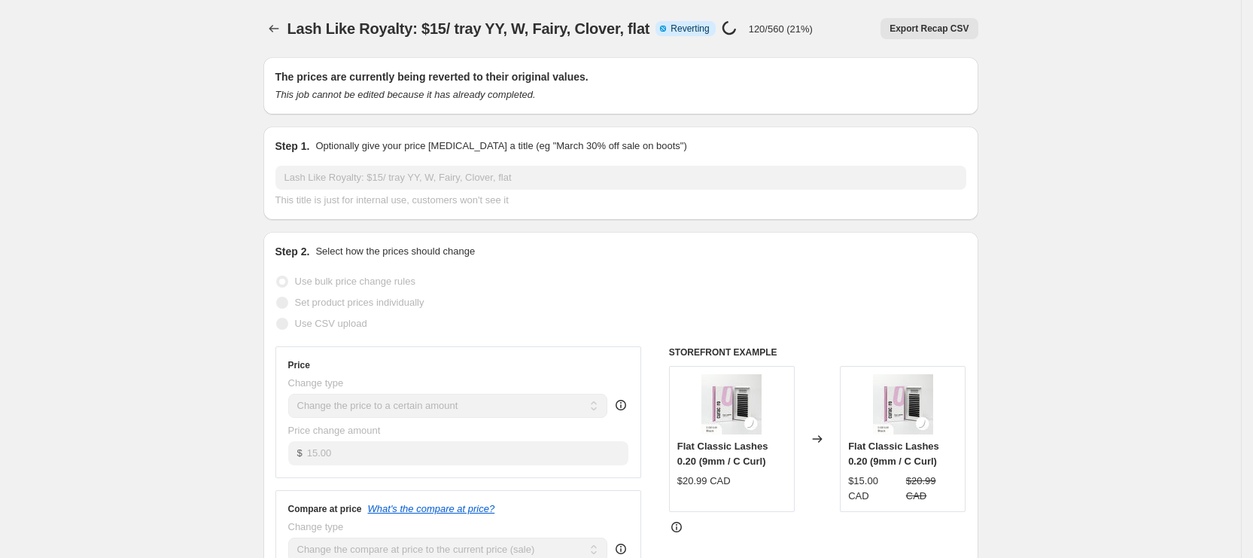
select select "product_type"
click at [277, 33] on icon "Price change jobs" at bounding box center [273, 28] width 15 height 15
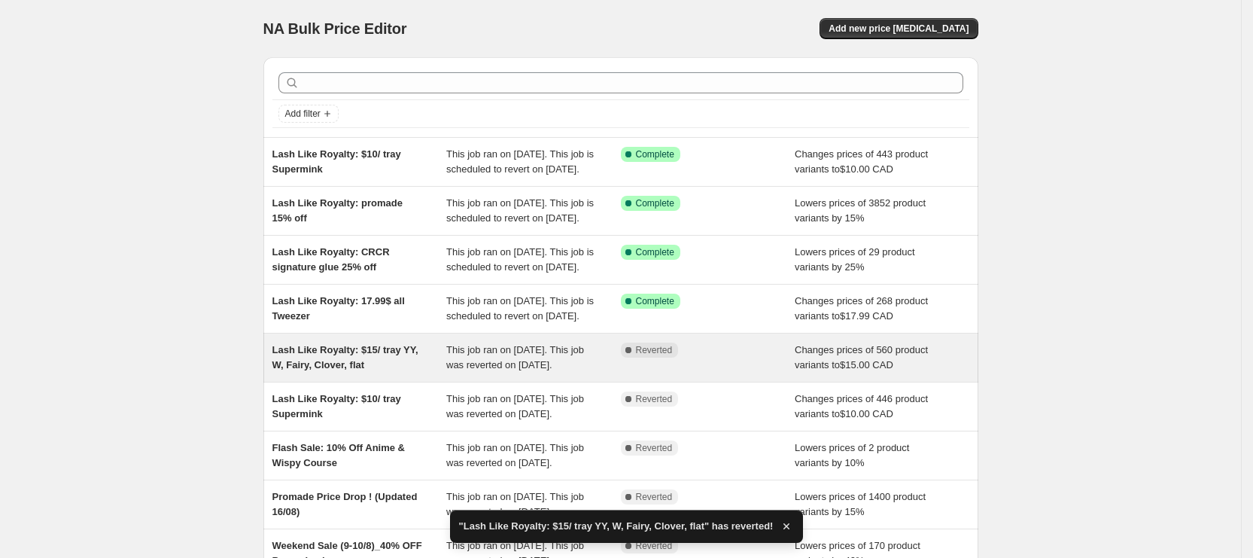
click at [367, 370] on span "Lash Like Royalty: $15/ tray YY, W, Fairy, Clover, flat" at bounding box center [345, 357] width 146 height 26
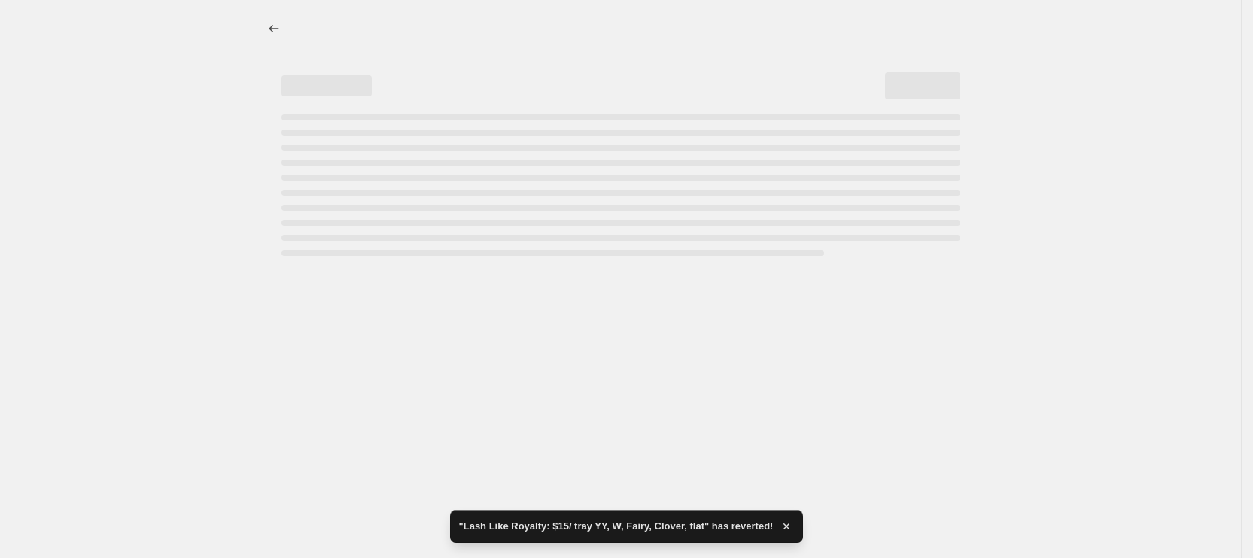
select select "product_type"
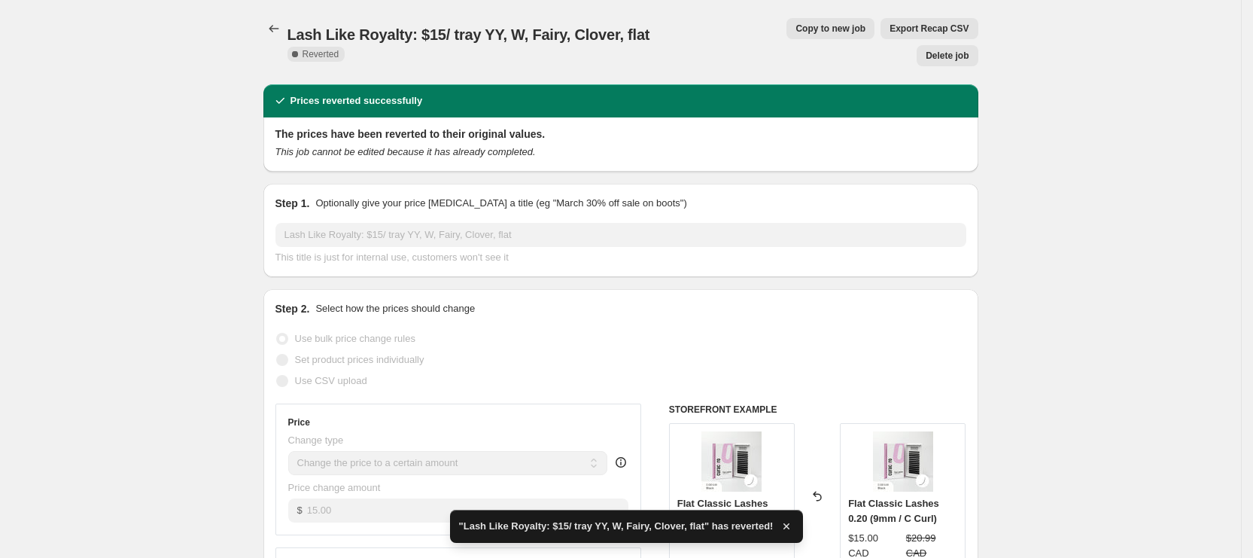
click at [796, 31] on span "Copy to new job" at bounding box center [831, 29] width 70 height 12
select select "product_type"
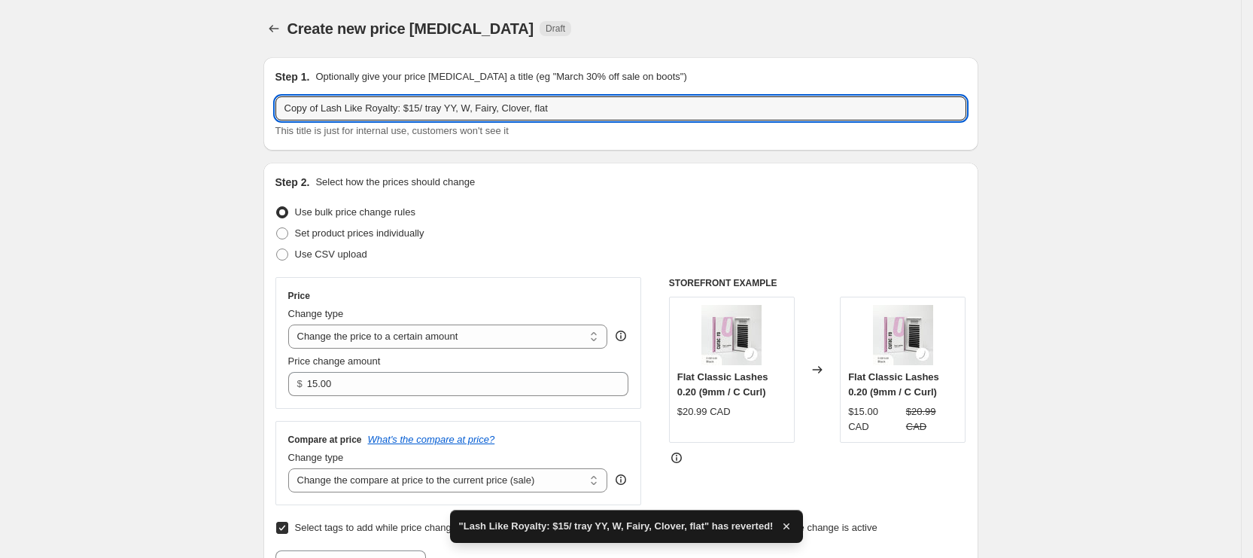
drag, startPoint x: 323, startPoint y: 107, endPoint x: 244, endPoint y: 108, distance: 79.0
type input "Lash Like Royalty: $15/ tray YY, W, Fairy, Clover, flat"
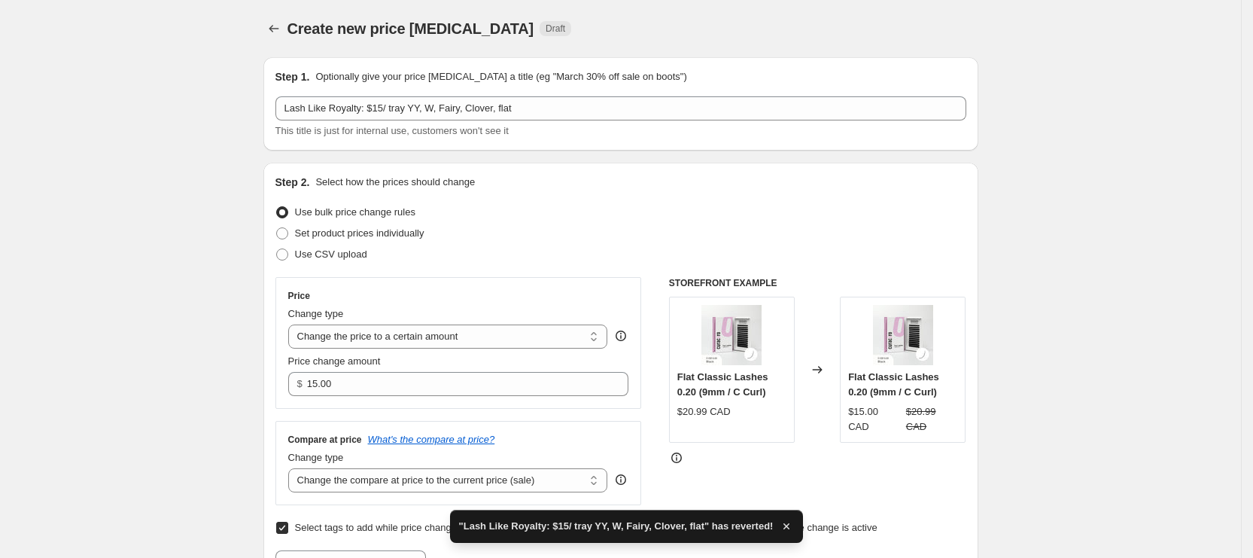
drag, startPoint x: 1039, startPoint y: 194, endPoint x: 1014, endPoint y: 209, distance: 28.7
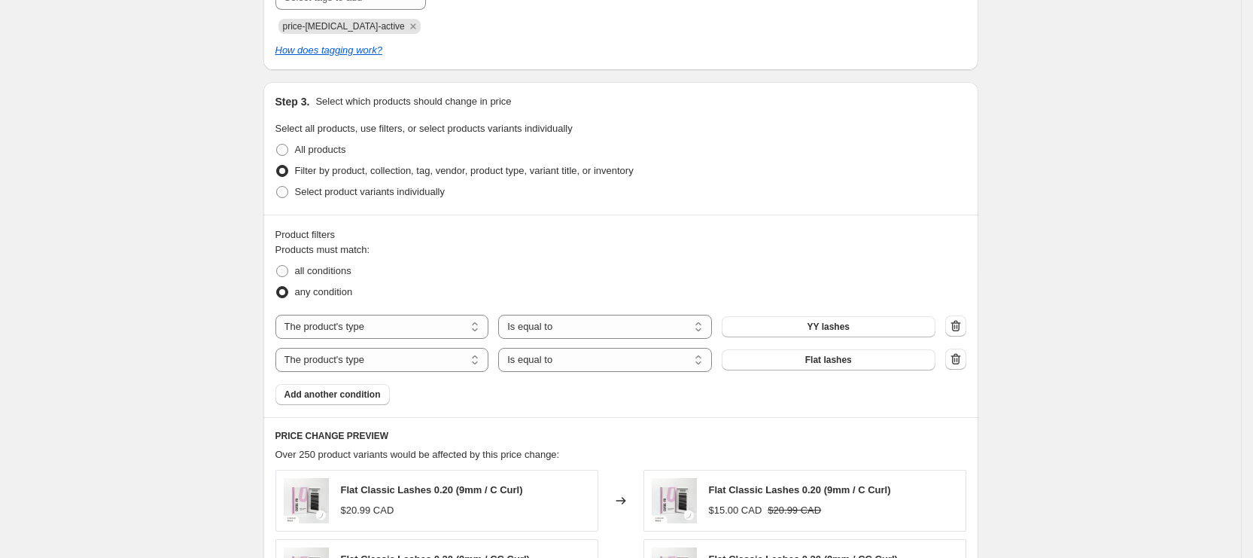
scroll to position [790, 0]
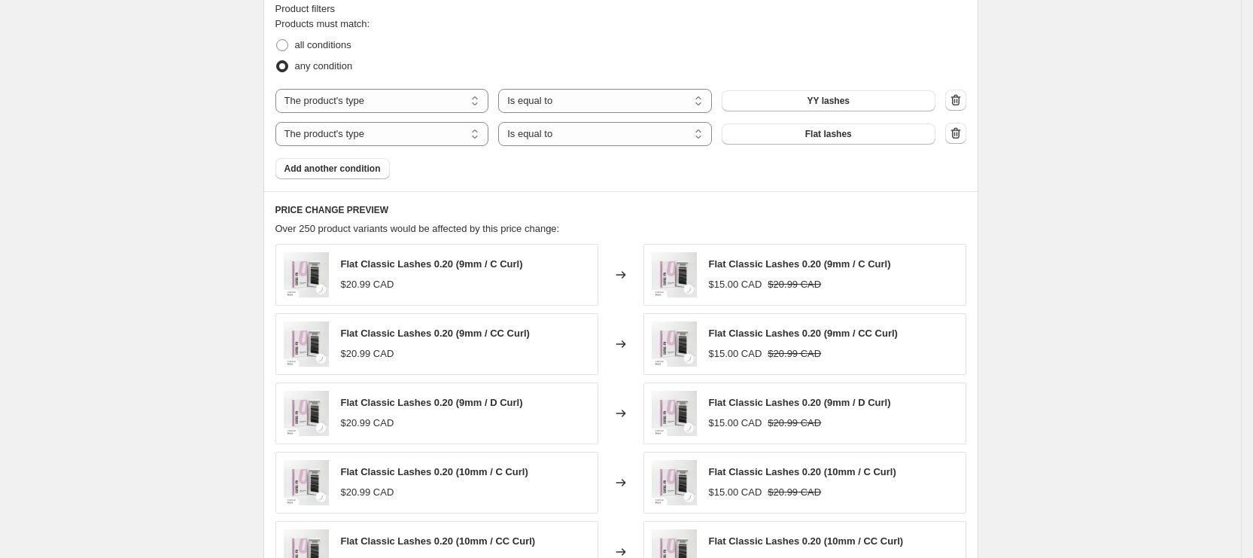
click at [328, 181] on div "Product filters Products must match: all conditions any condition The product T…" at bounding box center [620, 90] width 715 height 202
click at [336, 172] on span "Add another condition" at bounding box center [333, 169] width 96 height 12
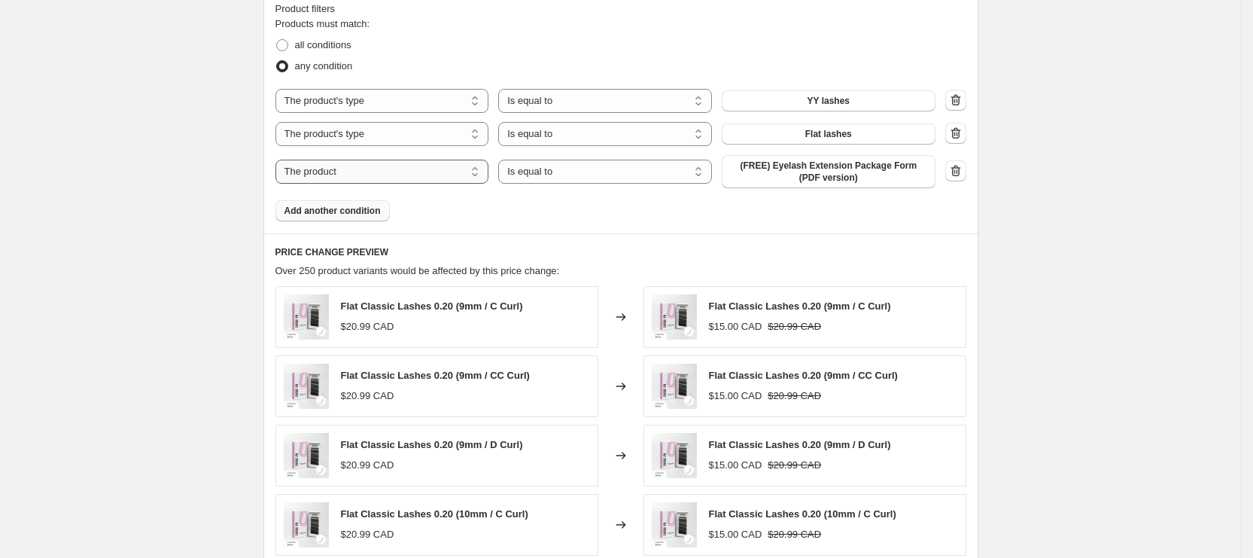
click at [389, 174] on select "The product The product's collection The product's tag The product's vendor The…" at bounding box center [382, 172] width 214 height 24
select select "product_type"
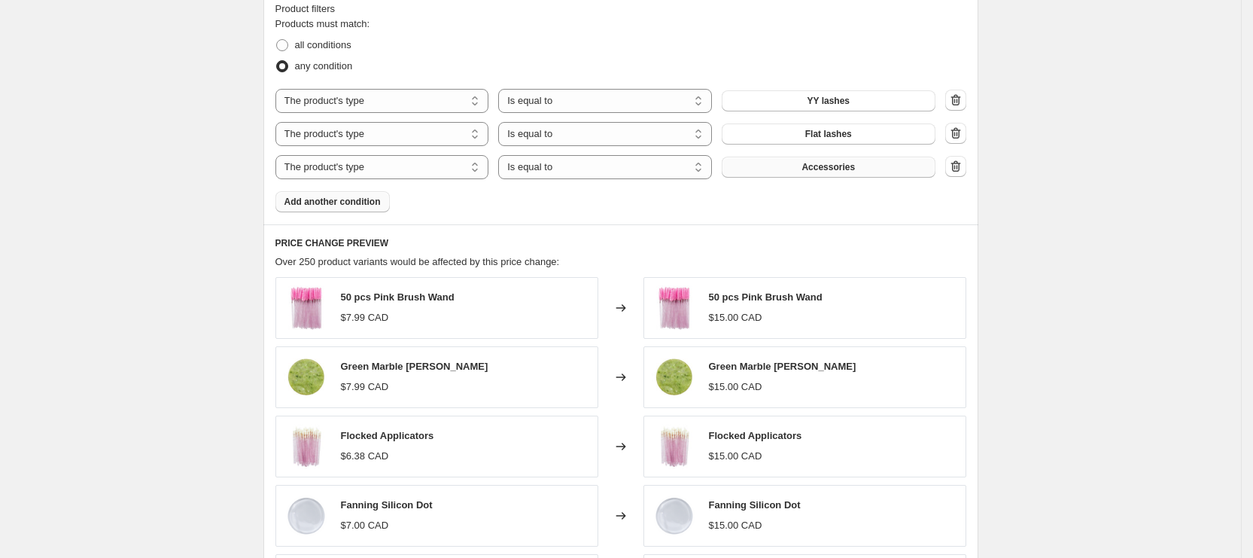
click at [848, 168] on span "Accessories" at bounding box center [828, 167] width 53 height 12
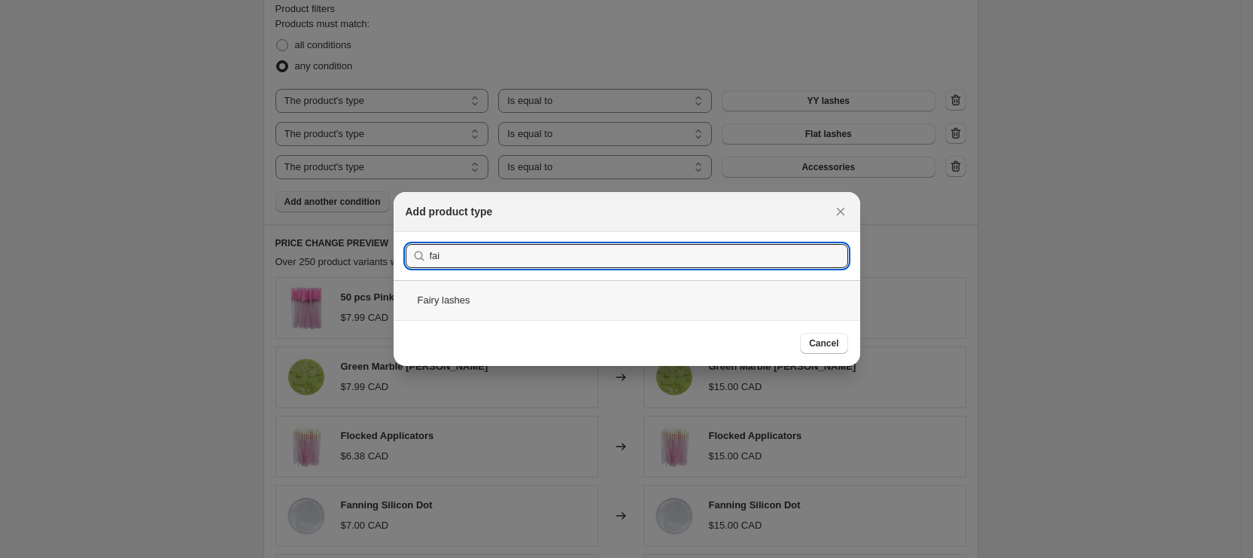
type input "fai"
click at [536, 300] on div "Fairy lashes" at bounding box center [627, 300] width 467 height 40
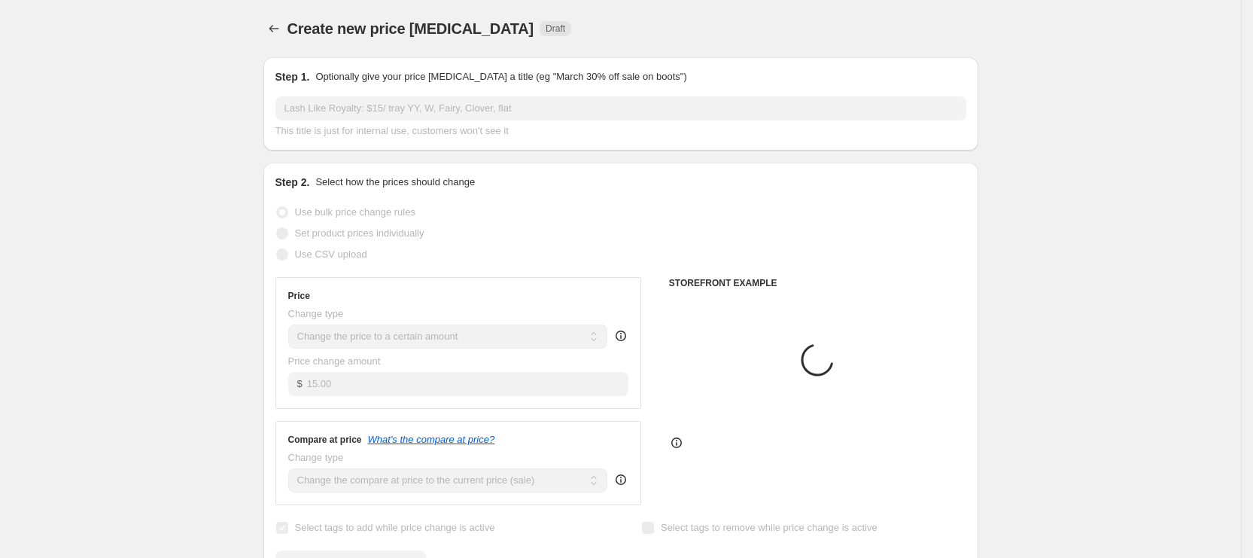
scroll to position [790, 0]
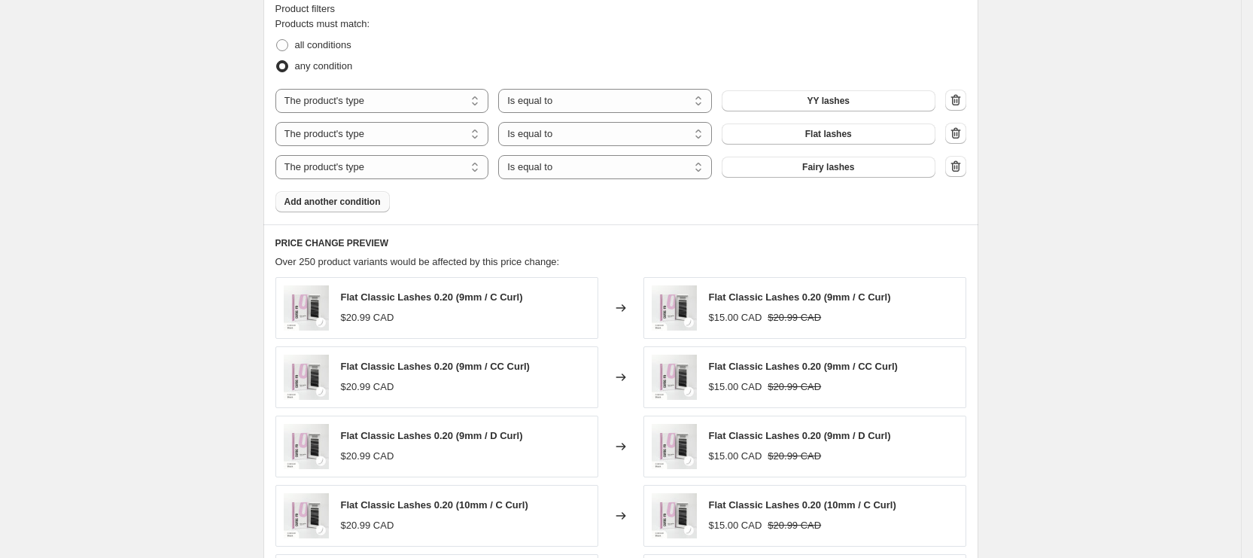
click at [352, 198] on span "Add another condition" at bounding box center [333, 202] width 96 height 12
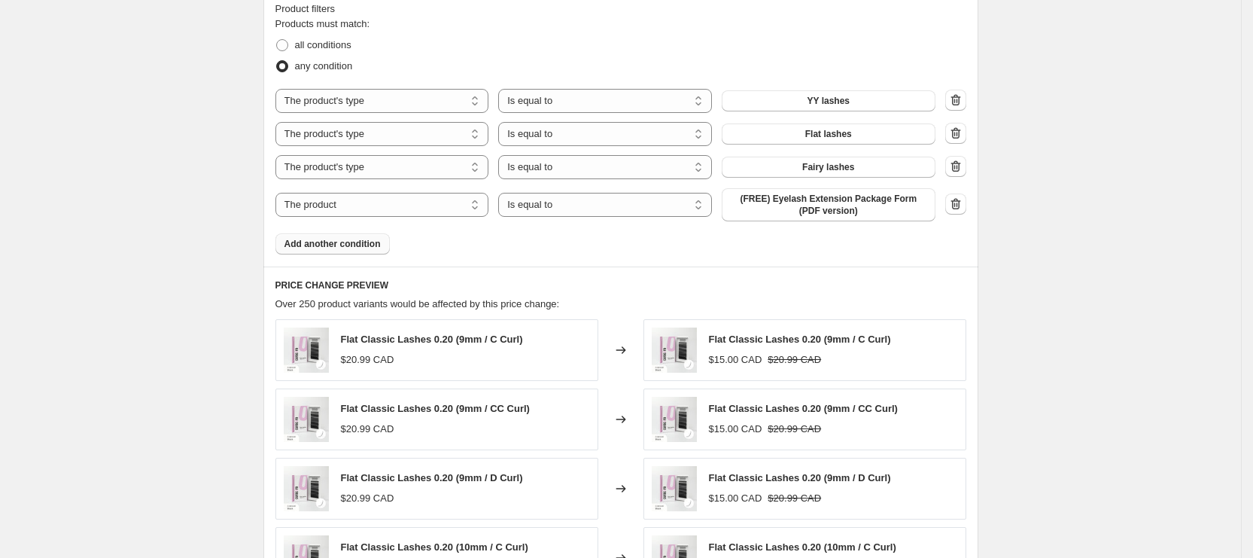
click at [395, 221] on div "The product The product's collection The product's tag The product's vendor The…" at bounding box center [605, 204] width 660 height 33
click at [406, 209] on select "The product The product's collection The product's tag The product's vendor The…" at bounding box center [382, 205] width 214 height 24
select select "product_type"
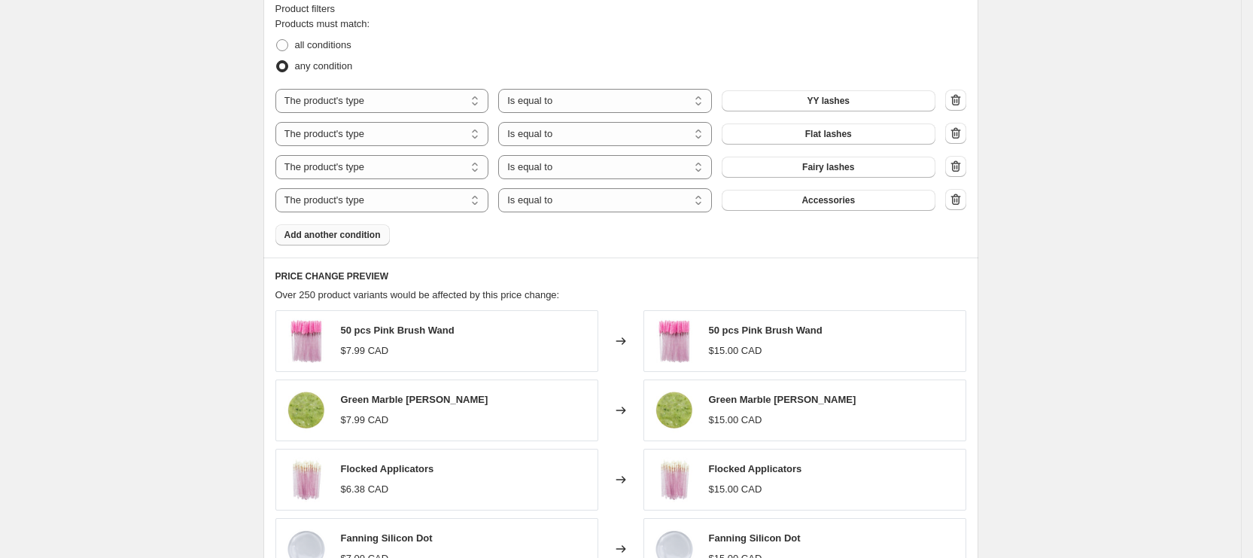
click at [842, 202] on span "Accessories" at bounding box center [828, 200] width 53 height 12
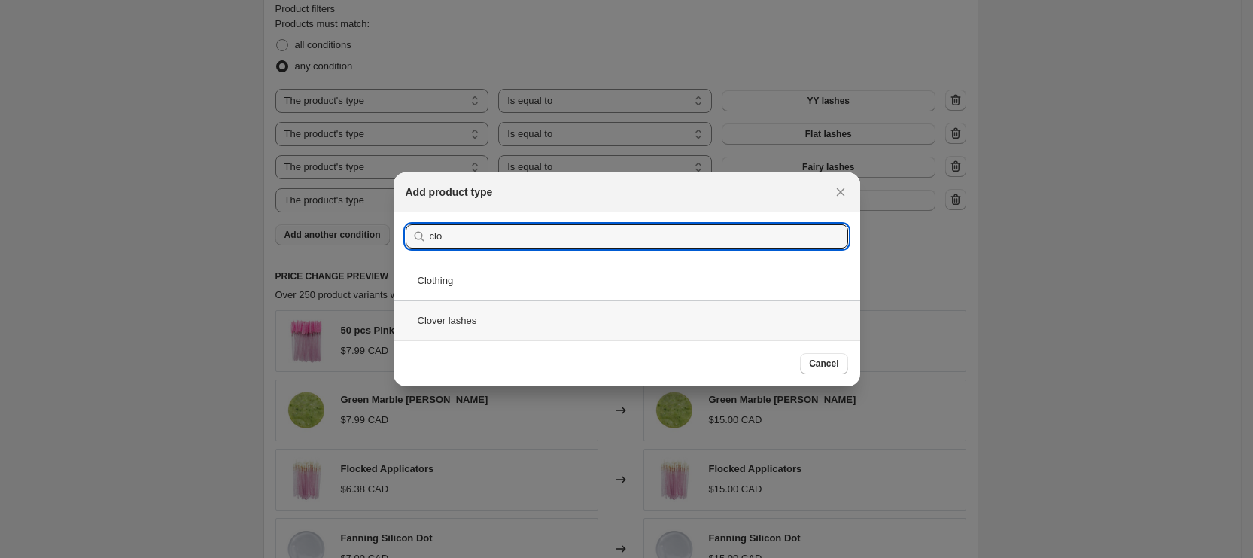
type input "clo"
click at [552, 326] on div "Clover lashes" at bounding box center [627, 320] width 467 height 40
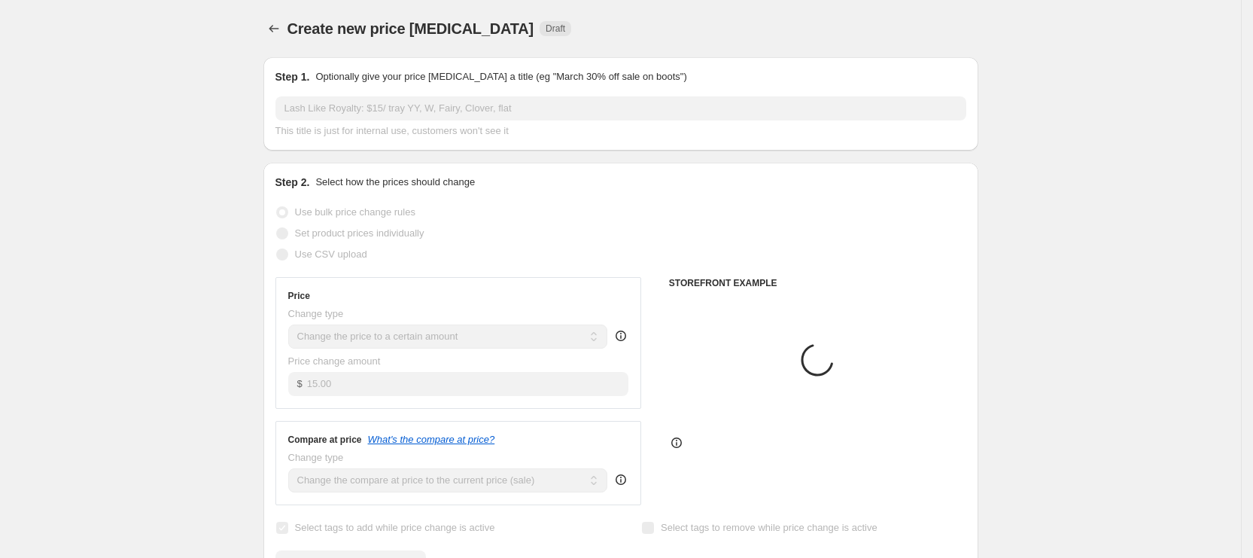
scroll to position [790, 0]
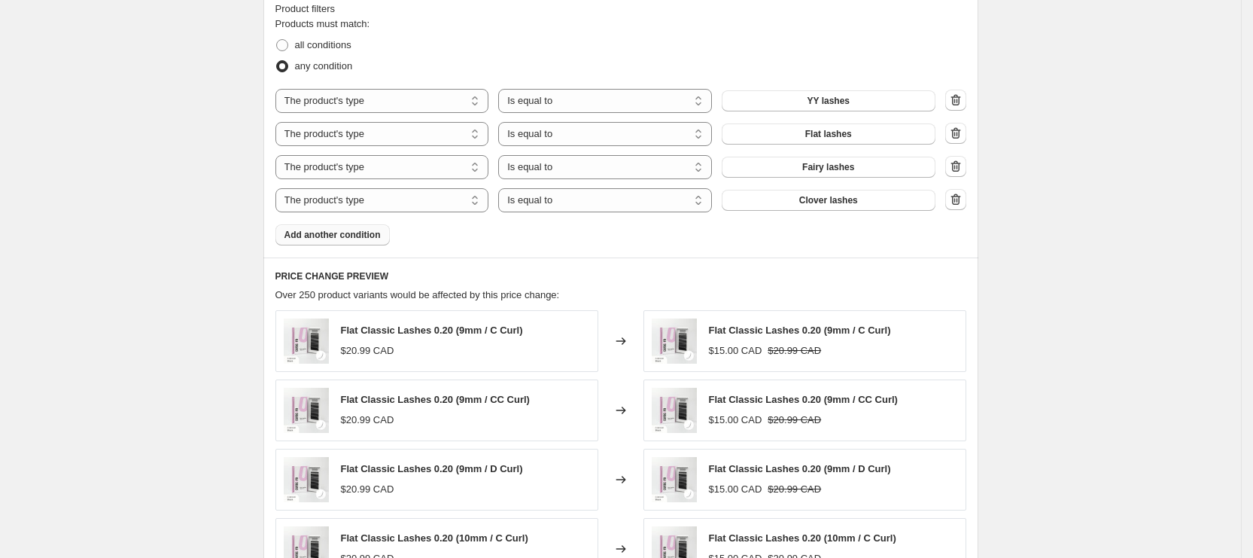
click at [343, 243] on button "Add another condition" at bounding box center [332, 234] width 114 height 21
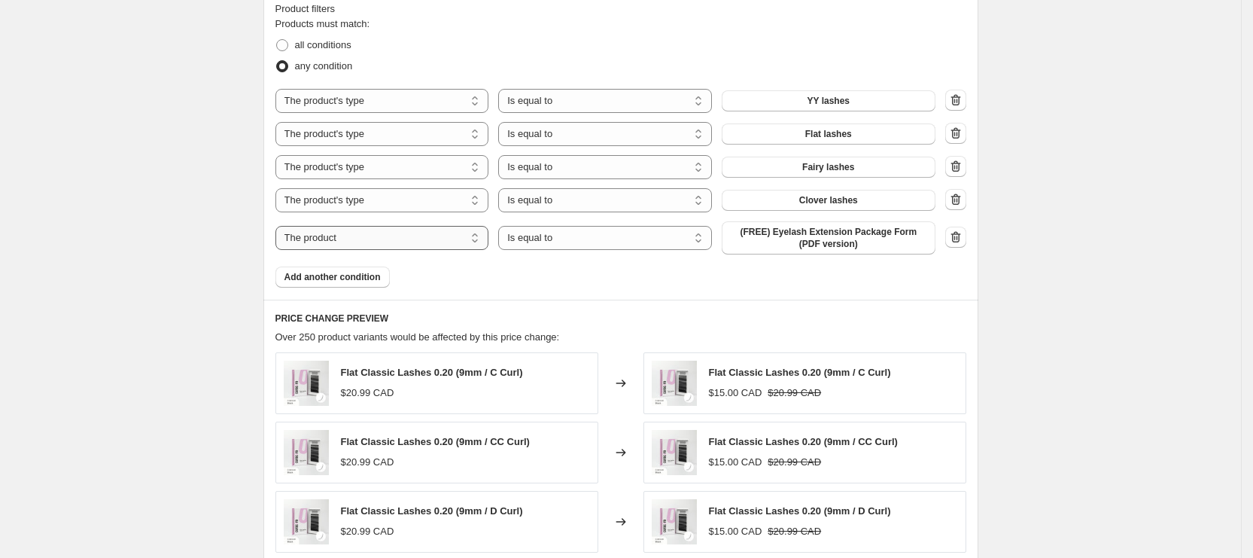
click at [423, 236] on select "The product The product's collection The product's tag The product's vendor The…" at bounding box center [382, 238] width 214 height 24
select select "product_type"
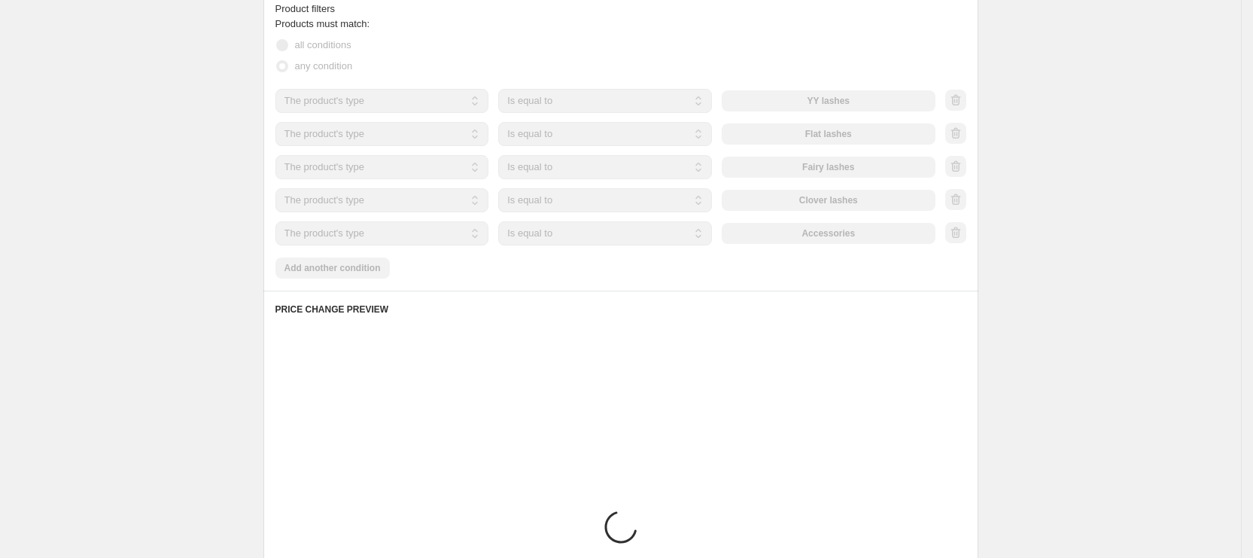
click at [857, 233] on div "Accessories" at bounding box center [829, 233] width 214 height 21
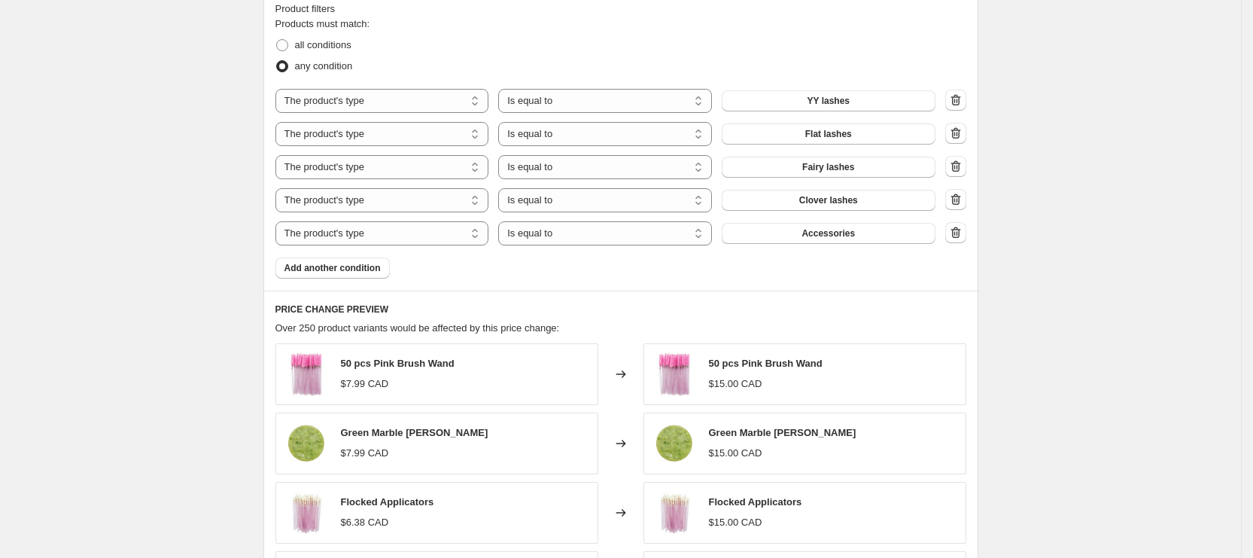
click at [855, 233] on span "Accessories" at bounding box center [828, 233] width 53 height 12
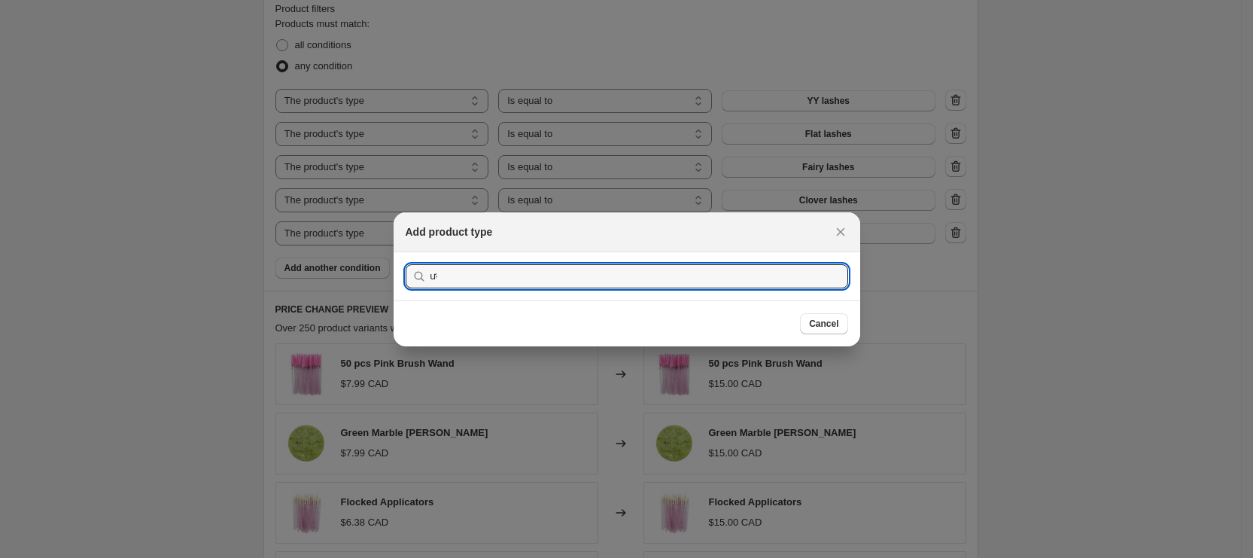
type input "ư"
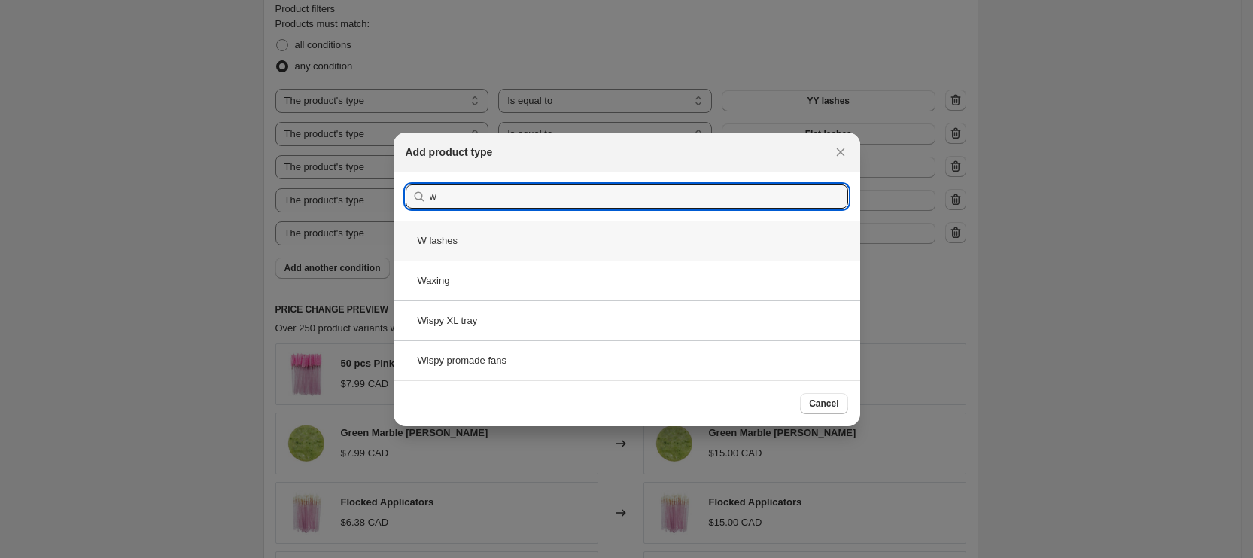
type input "w"
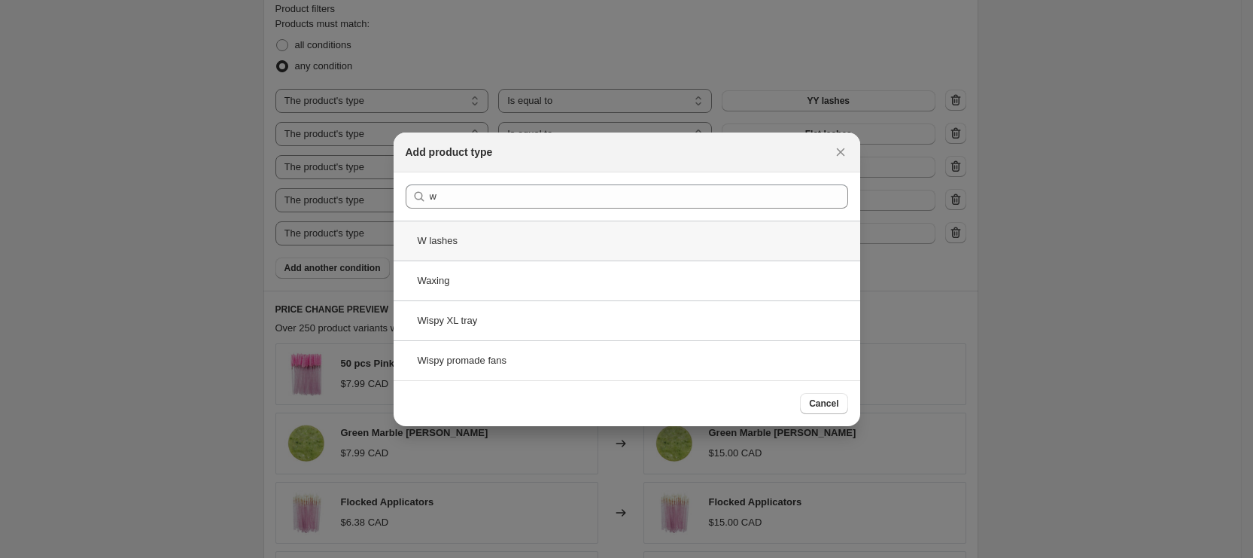
click at [592, 241] on div "W lashes" at bounding box center [627, 241] width 467 height 40
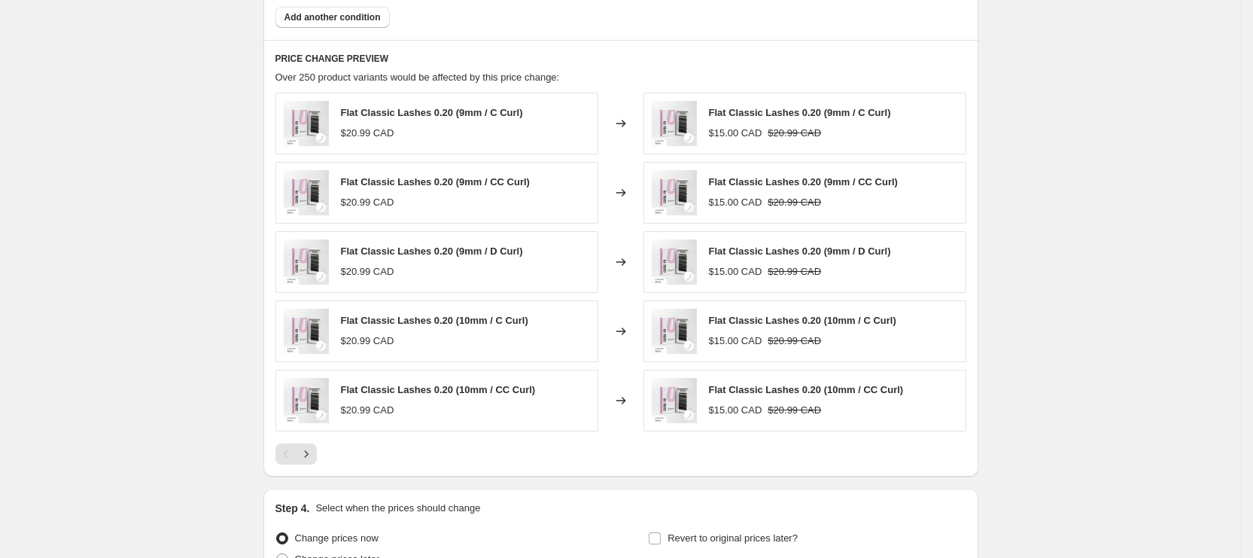
scroll to position [1190, 0]
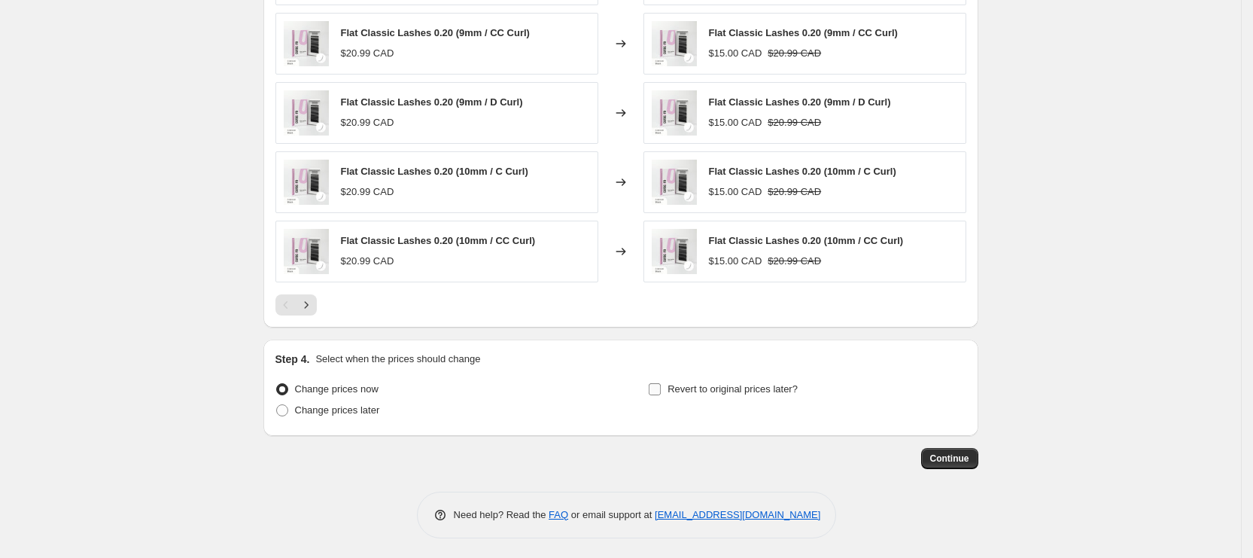
click at [661, 390] on input "Revert to original prices later?" at bounding box center [655, 389] width 12 height 12
checkbox input "true"
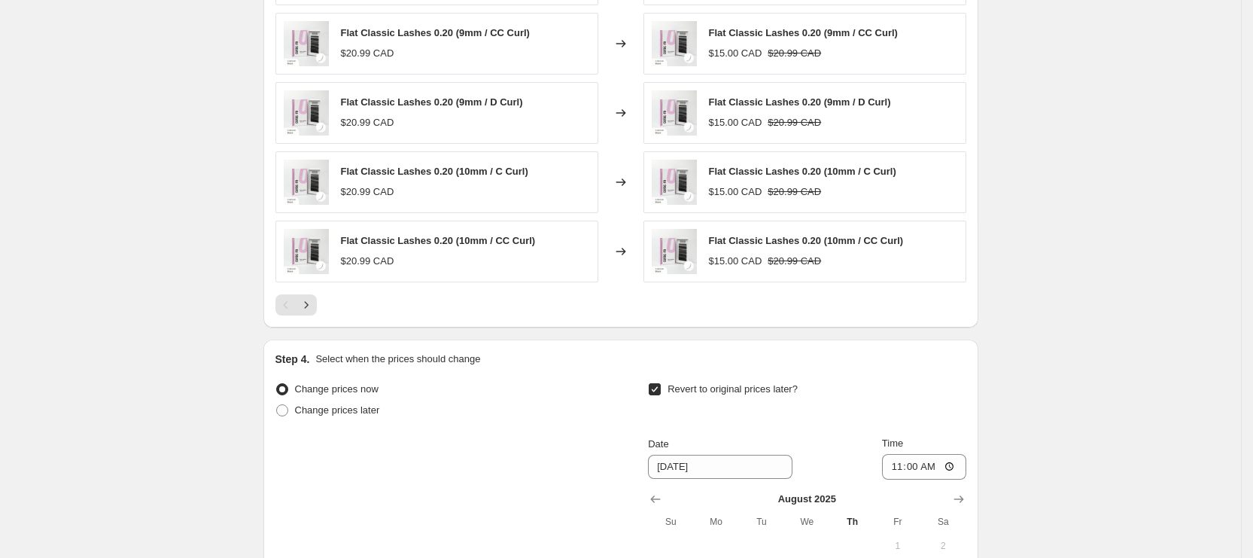
scroll to position [1303, 0]
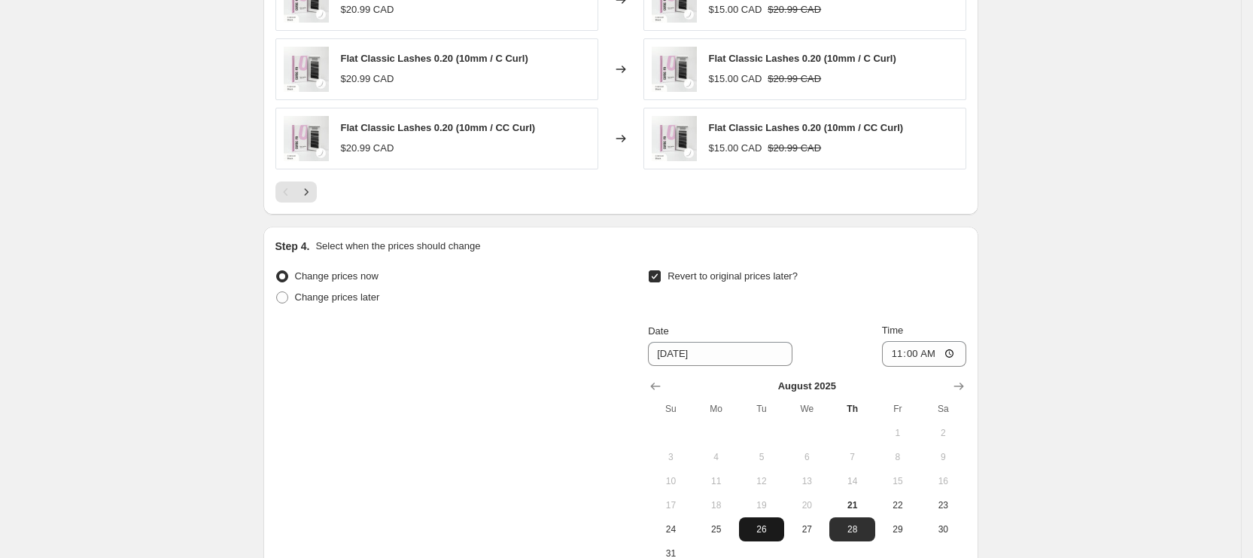
click at [773, 523] on span "26" at bounding box center [761, 529] width 33 height 12
type input "[DATE]"
click at [906, 360] on input "11:00" at bounding box center [924, 354] width 84 height 26
click at [928, 343] on input "02:00" at bounding box center [924, 354] width 84 height 26
type input "14:00"
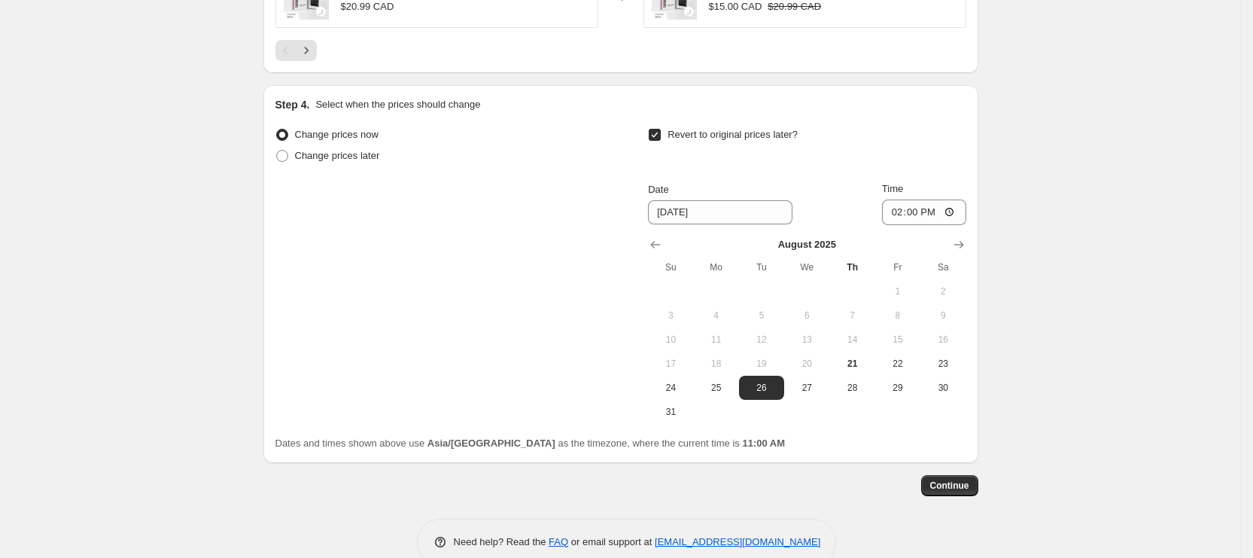
scroll to position [1472, 0]
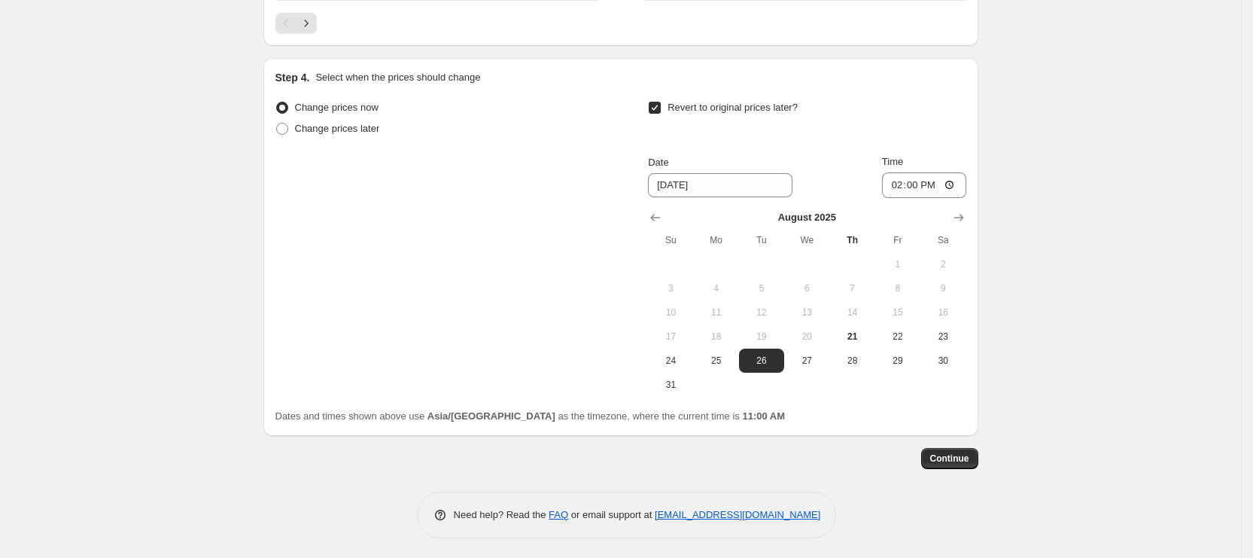
click at [969, 452] on span "Continue" at bounding box center [949, 458] width 39 height 12
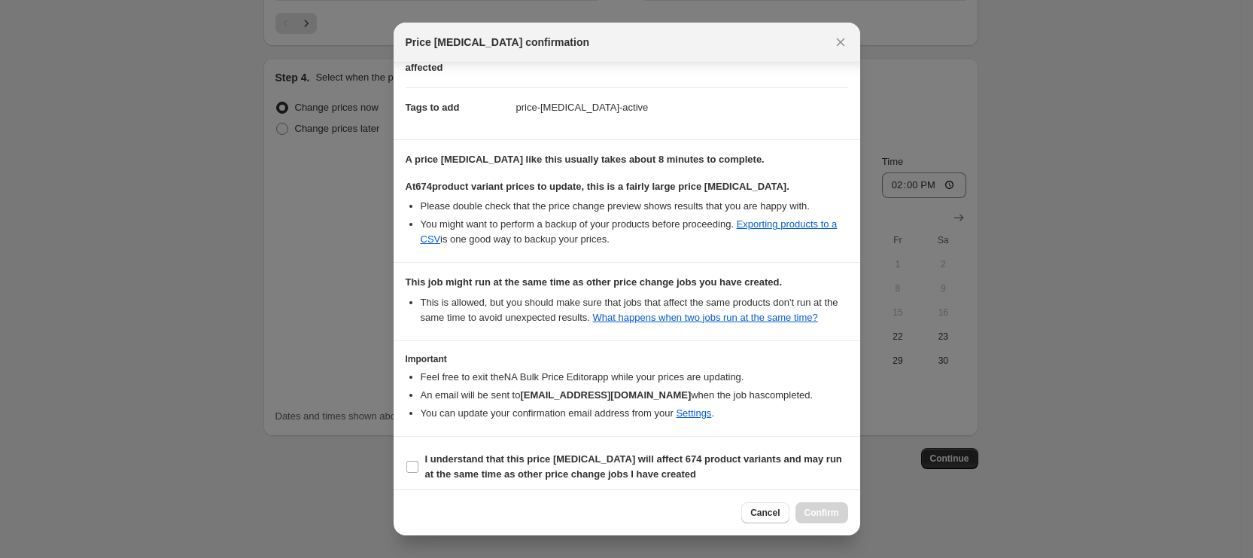
scroll to position [212, 0]
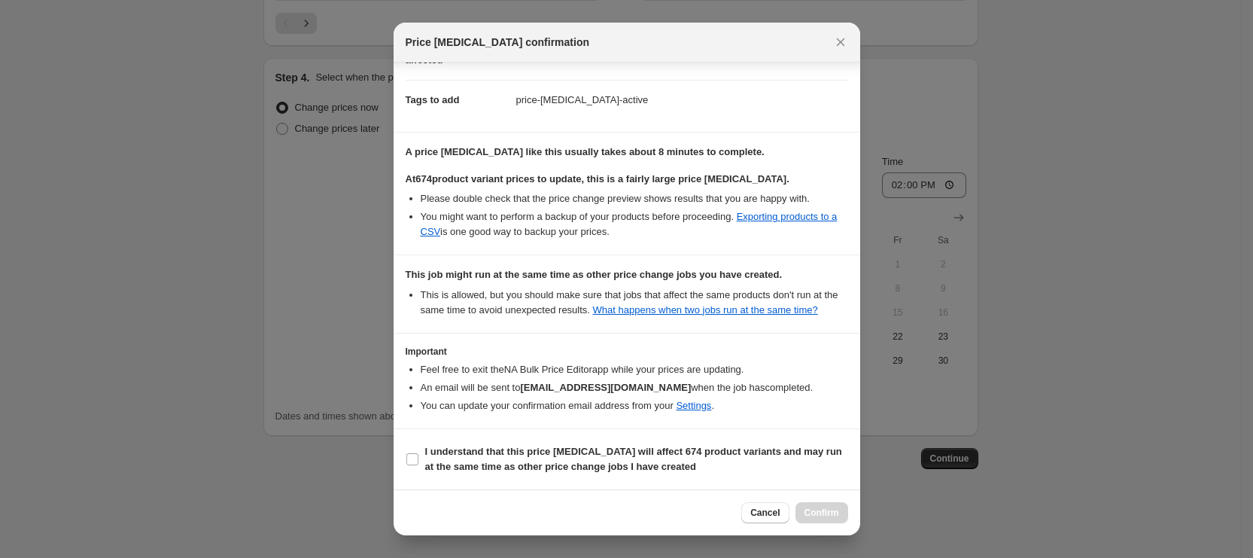
click at [461, 479] on section "I understand that this price [MEDICAL_DATA] will affect 674 product variants an…" at bounding box center [627, 459] width 467 height 60
click at [491, 463] on b "I understand that this price [MEDICAL_DATA] will affect 674 product variants an…" at bounding box center [633, 459] width 417 height 26
click at [419, 463] on input "I understand that this price [MEDICAL_DATA] will affect 674 product variants an…" at bounding box center [412, 459] width 12 height 12
checkbox input "true"
click at [824, 503] on button "Confirm" at bounding box center [822, 512] width 53 height 21
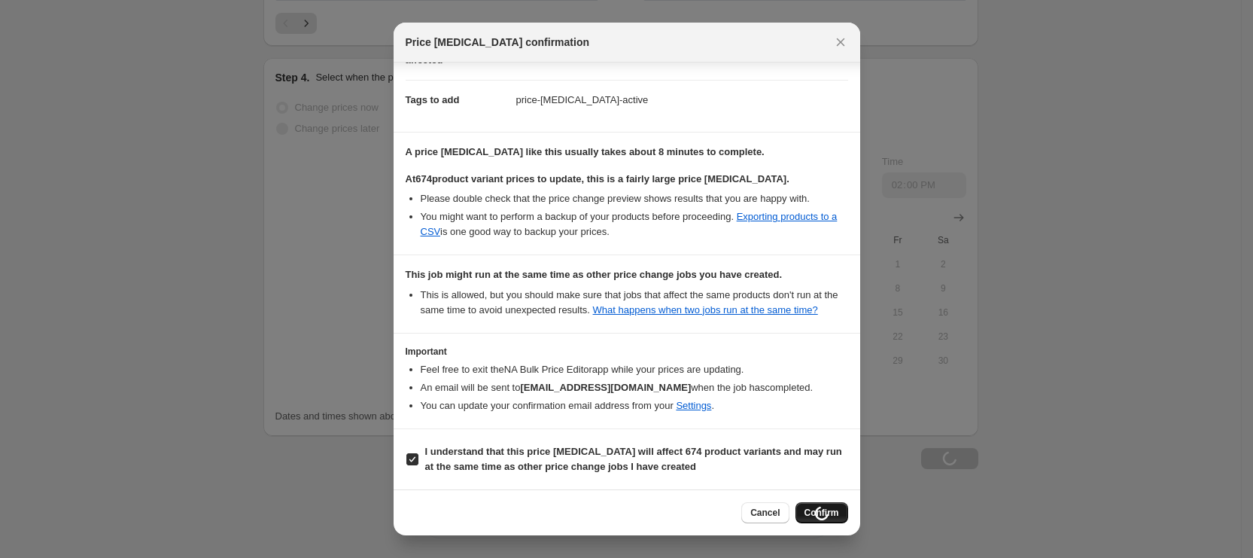
type input "Lash Like Royalty: $15/ tray YY, W, Fairy, Clover, flat"
